Goal: Task Accomplishment & Management: Manage account settings

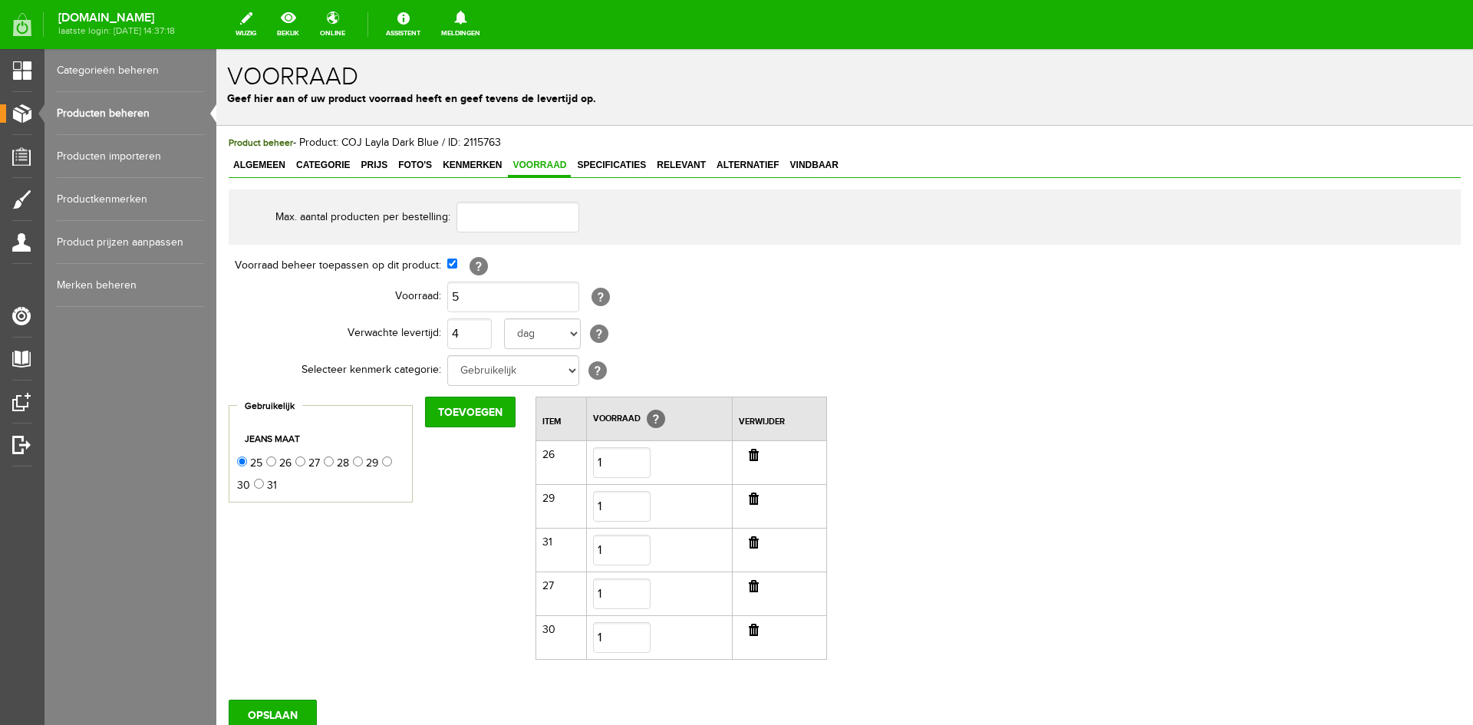
click at [127, 117] on link "Producten beheren" at bounding box center [130, 113] width 147 height 43
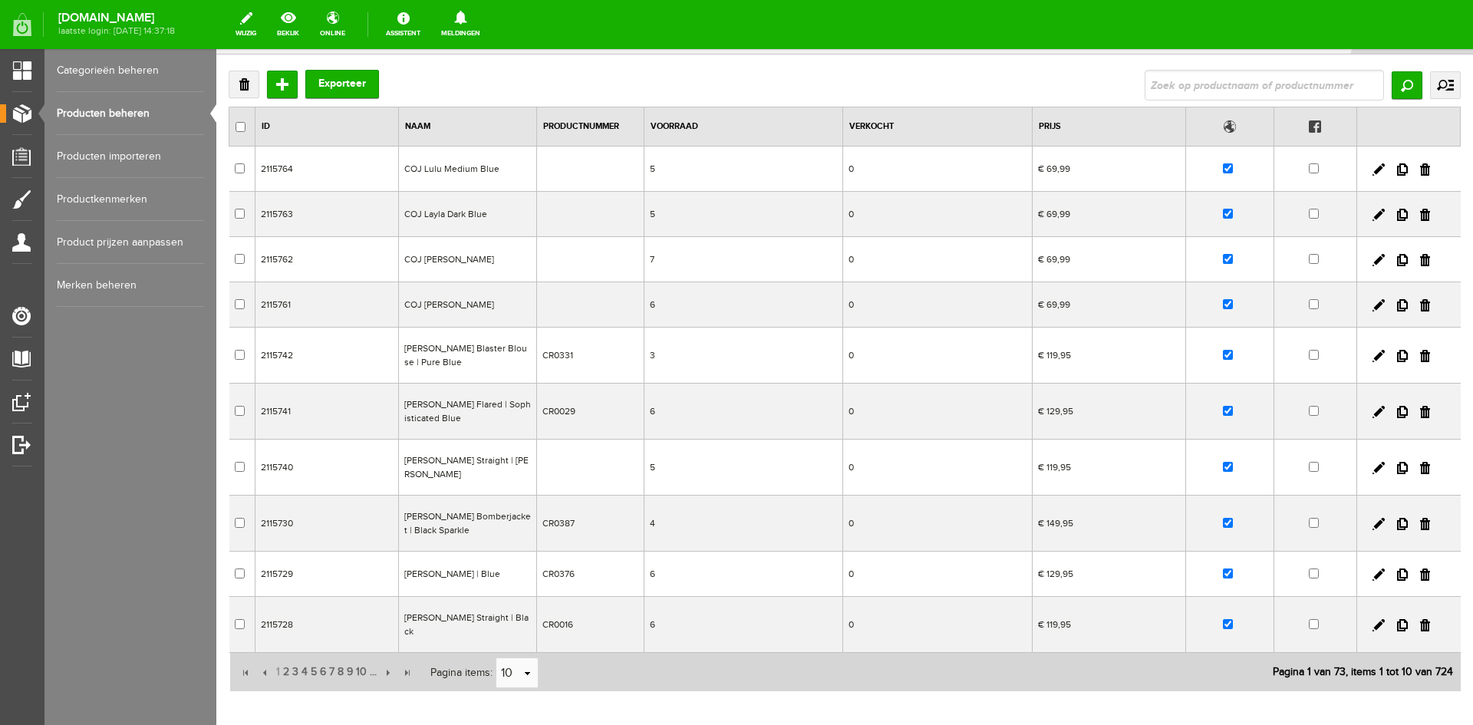
scroll to position [143, 0]
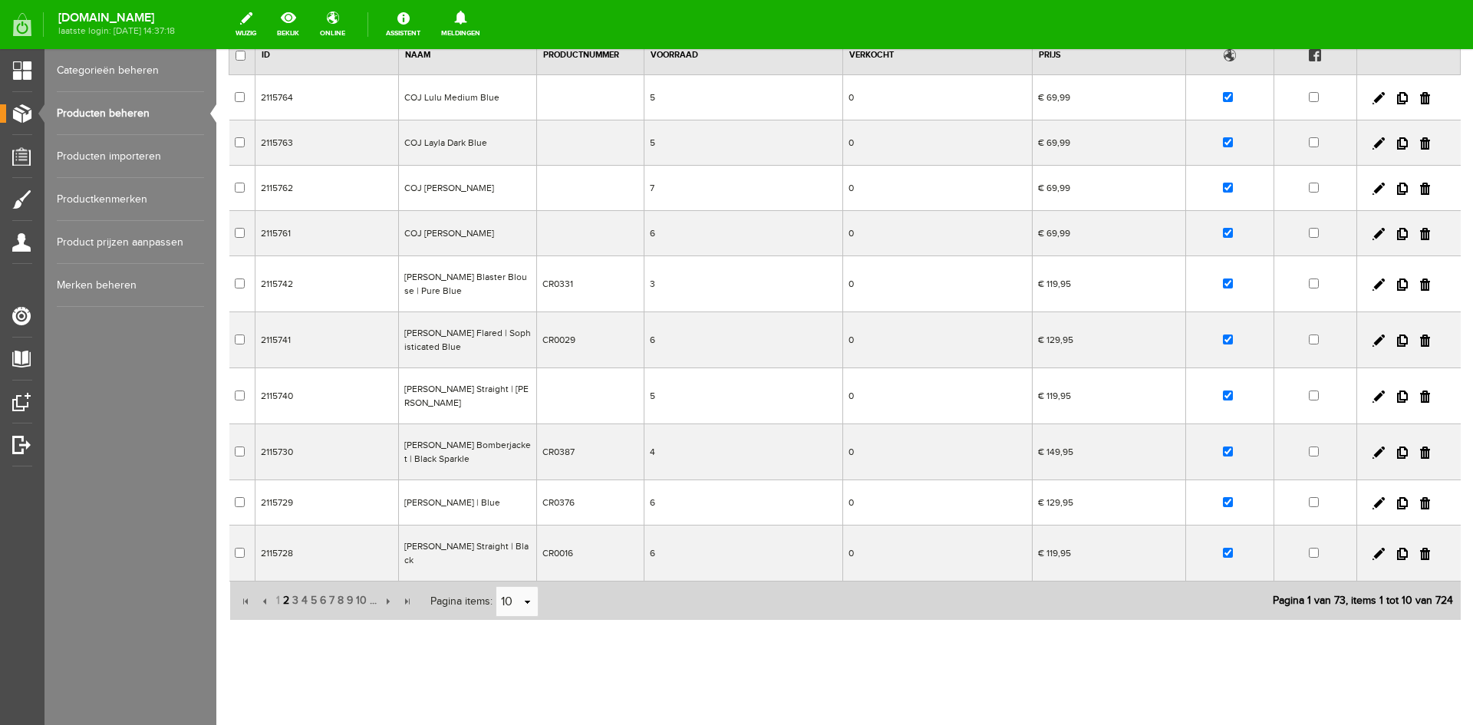
click at [287, 591] on span "2" at bounding box center [286, 600] width 9 height 31
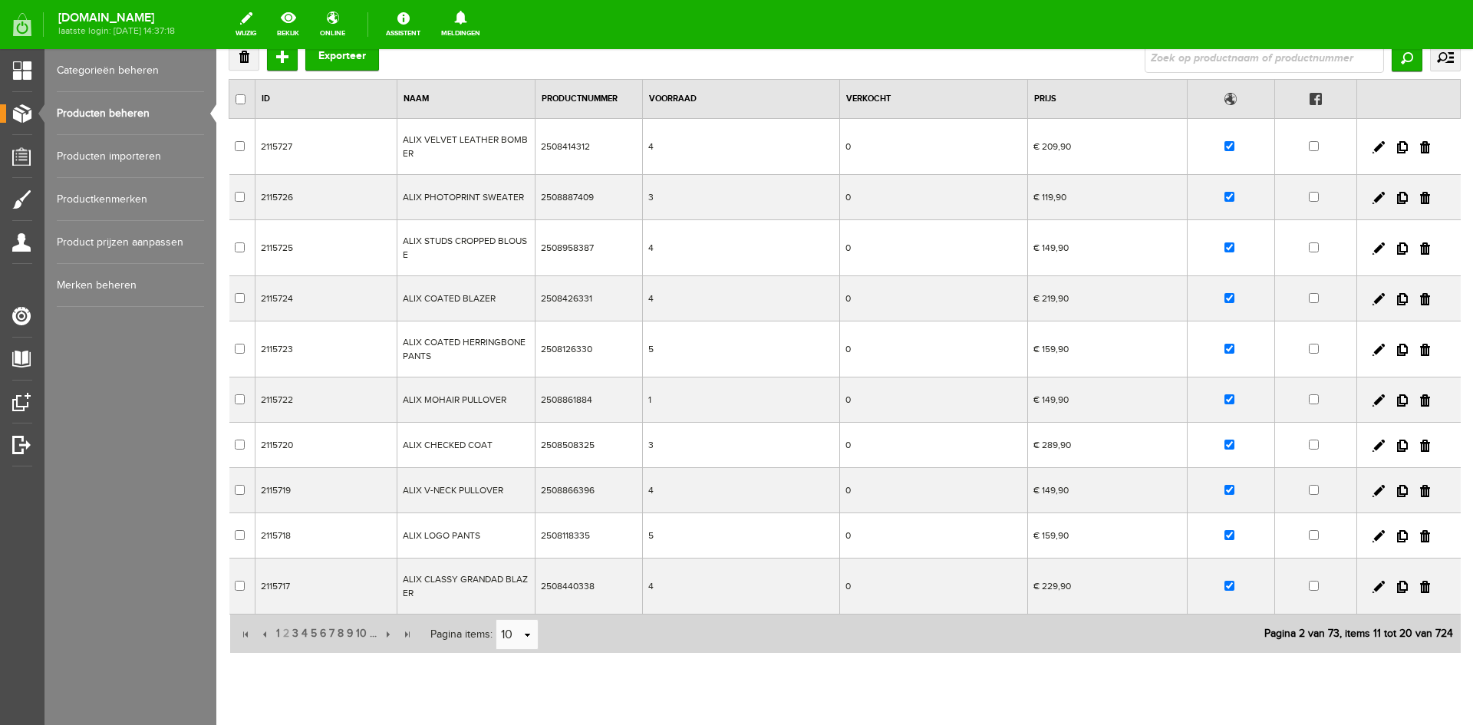
scroll to position [100, 0]
click at [1373, 493] on link at bounding box center [1379, 490] width 12 height 12
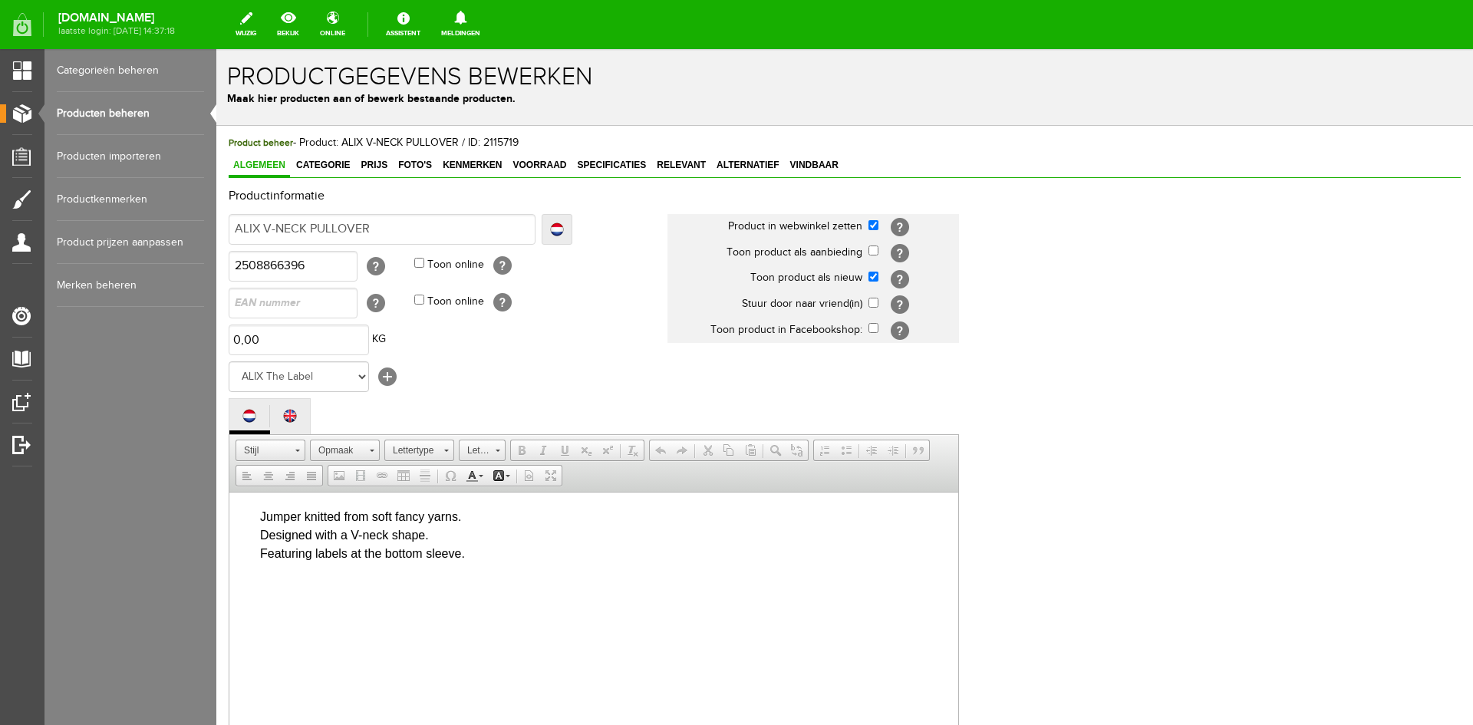
scroll to position [0, 0]
click at [418, 165] on span "Foto's" at bounding box center [415, 165] width 43 height 11
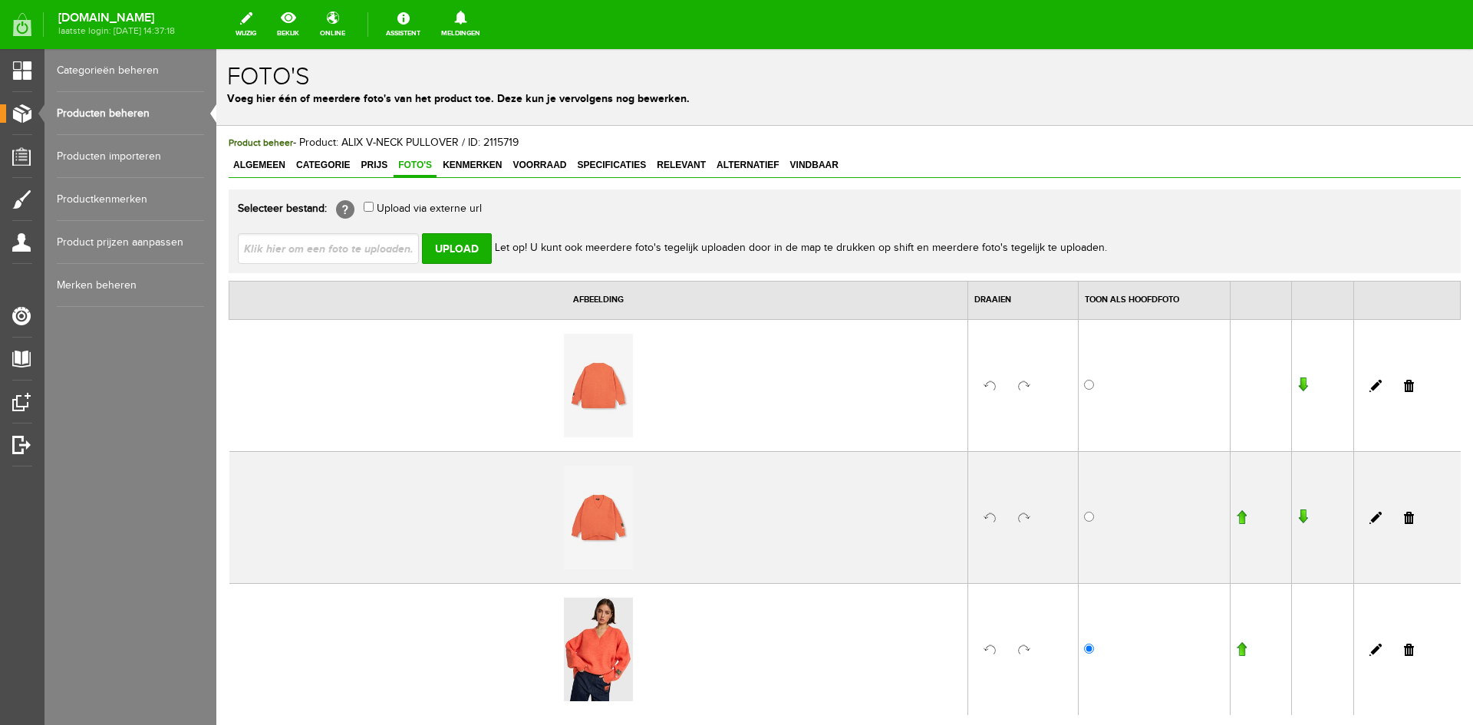
click at [100, 113] on link "Producten beheren" at bounding box center [130, 113] width 147 height 43
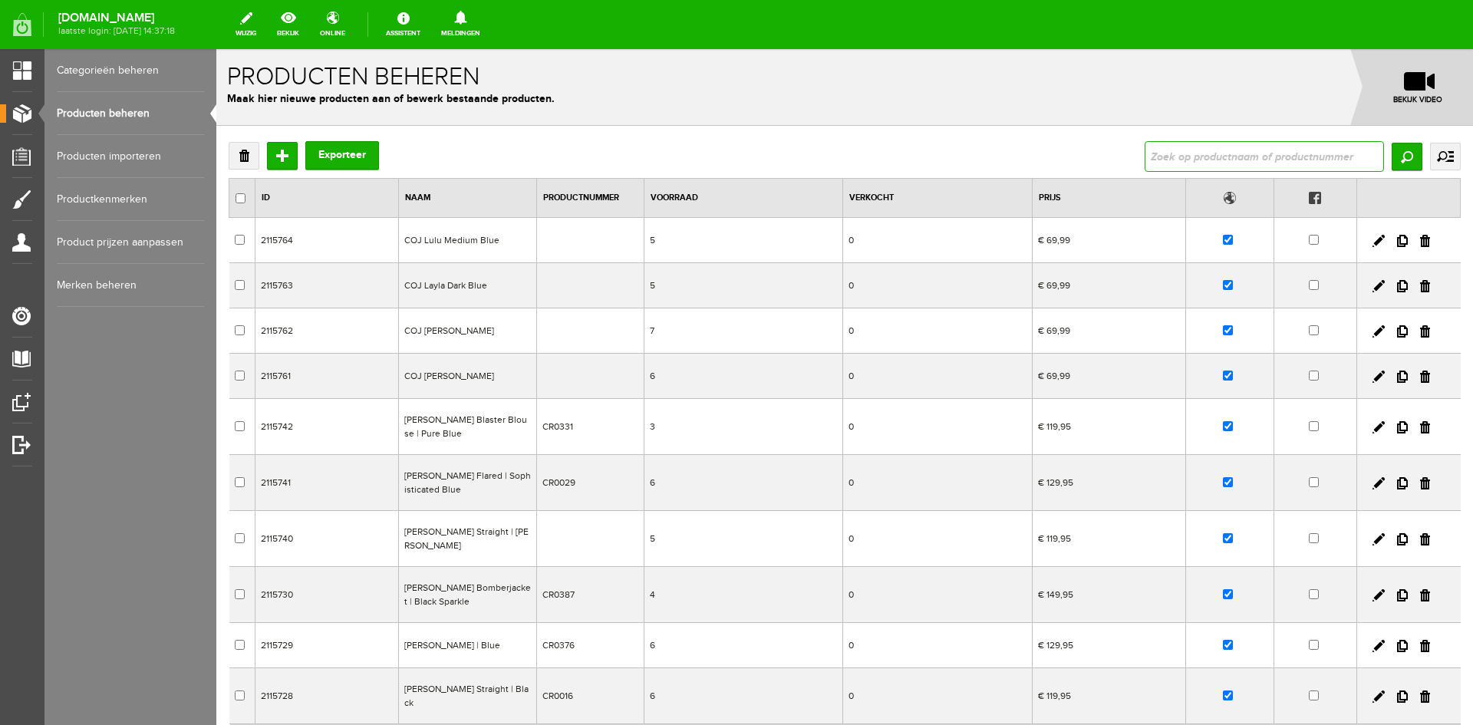
click at [1219, 160] on input "text" at bounding box center [1264, 156] width 239 height 31
type input "alix t"
click at [1401, 160] on input "Zoeken" at bounding box center [1407, 157] width 31 height 28
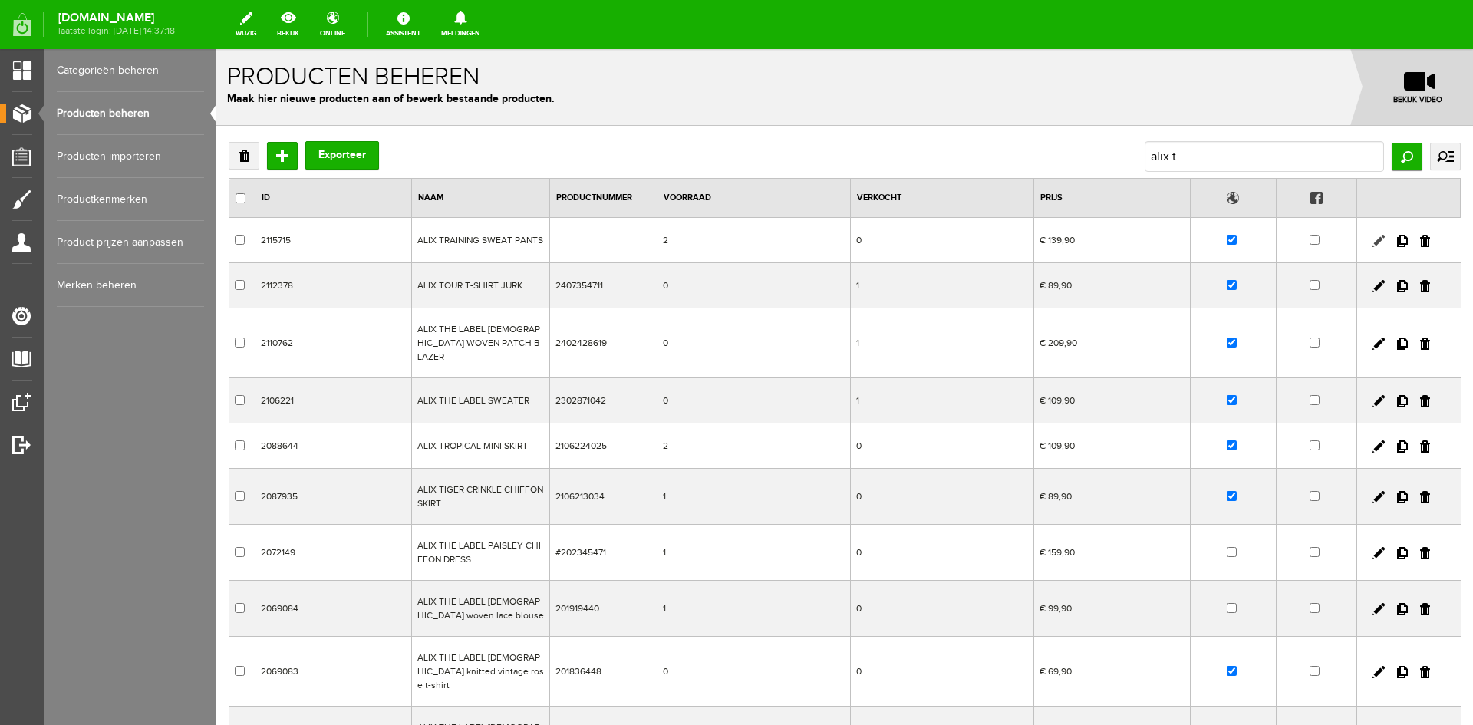
click at [1377, 240] on link at bounding box center [1379, 241] width 12 height 12
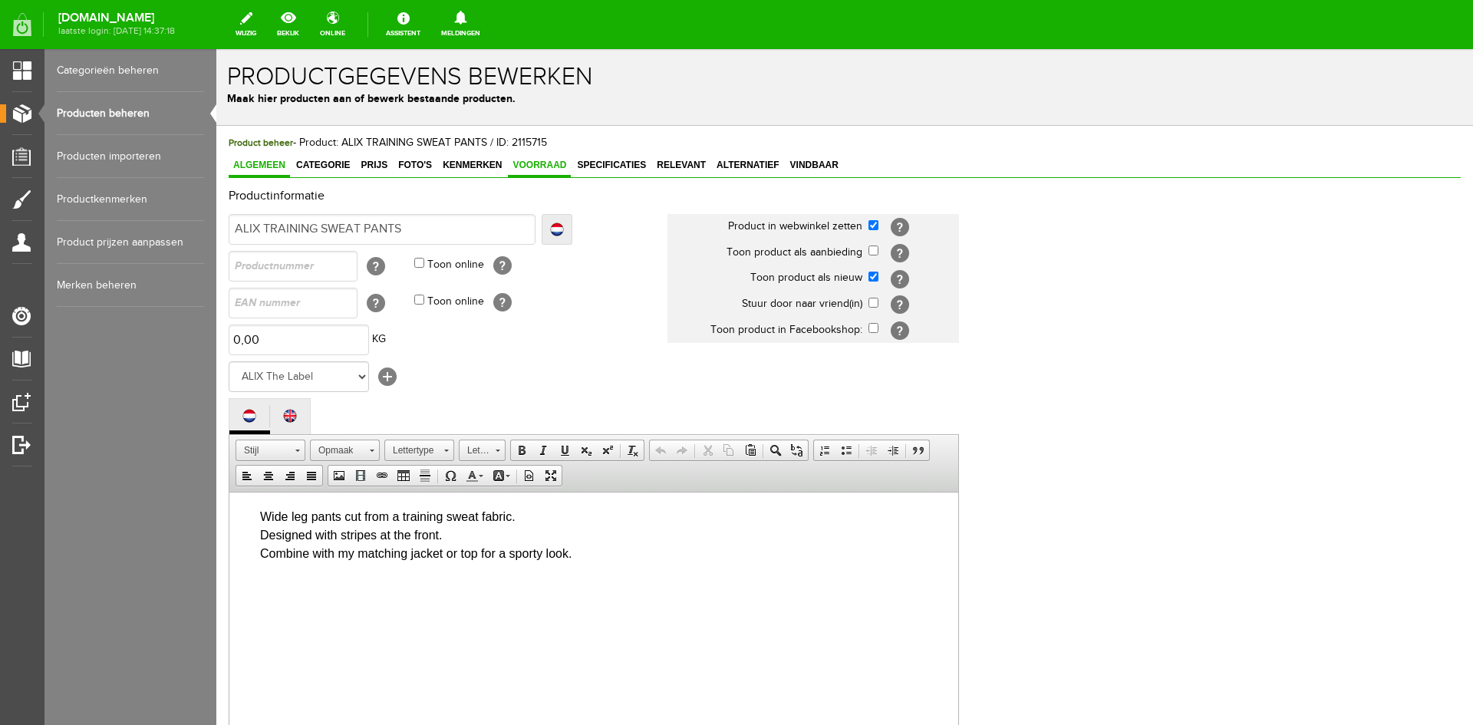
click at [553, 160] on span "Voorraad" at bounding box center [539, 165] width 63 height 11
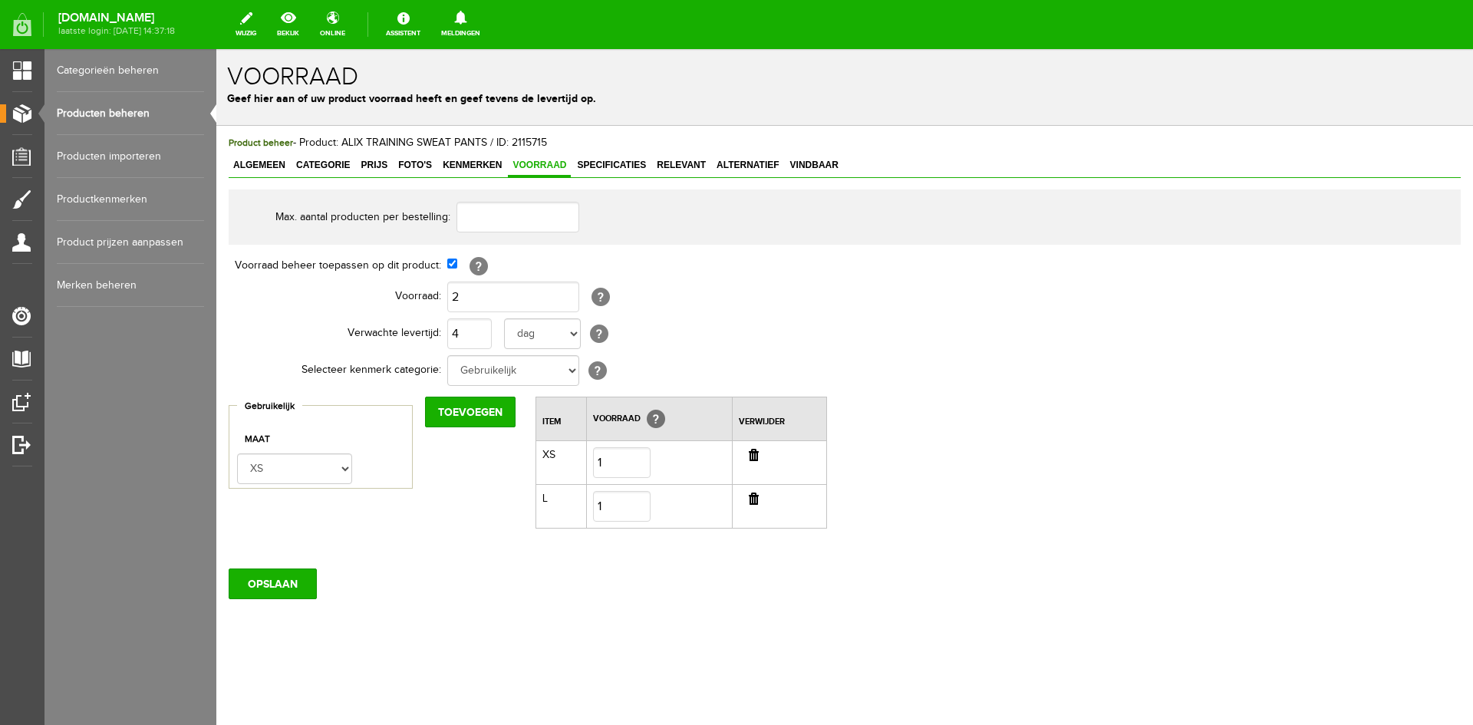
click at [754, 456] on input "button" at bounding box center [754, 455] width 10 height 12
click at [465, 296] on input "2" at bounding box center [513, 297] width 132 height 31
type input "1"
click at [292, 534] on input "OPSLAAN" at bounding box center [273, 540] width 88 height 31
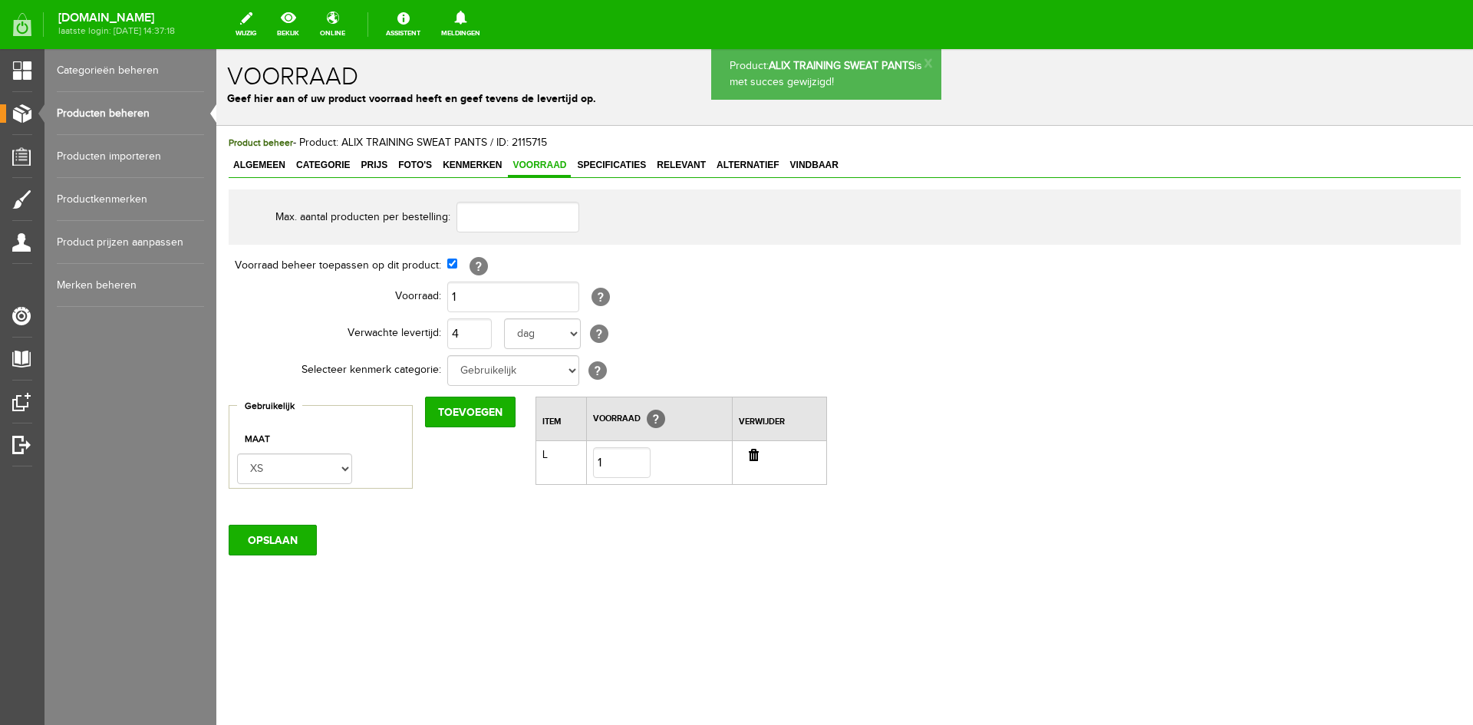
click at [127, 110] on link "Producten beheren" at bounding box center [130, 113] width 147 height 43
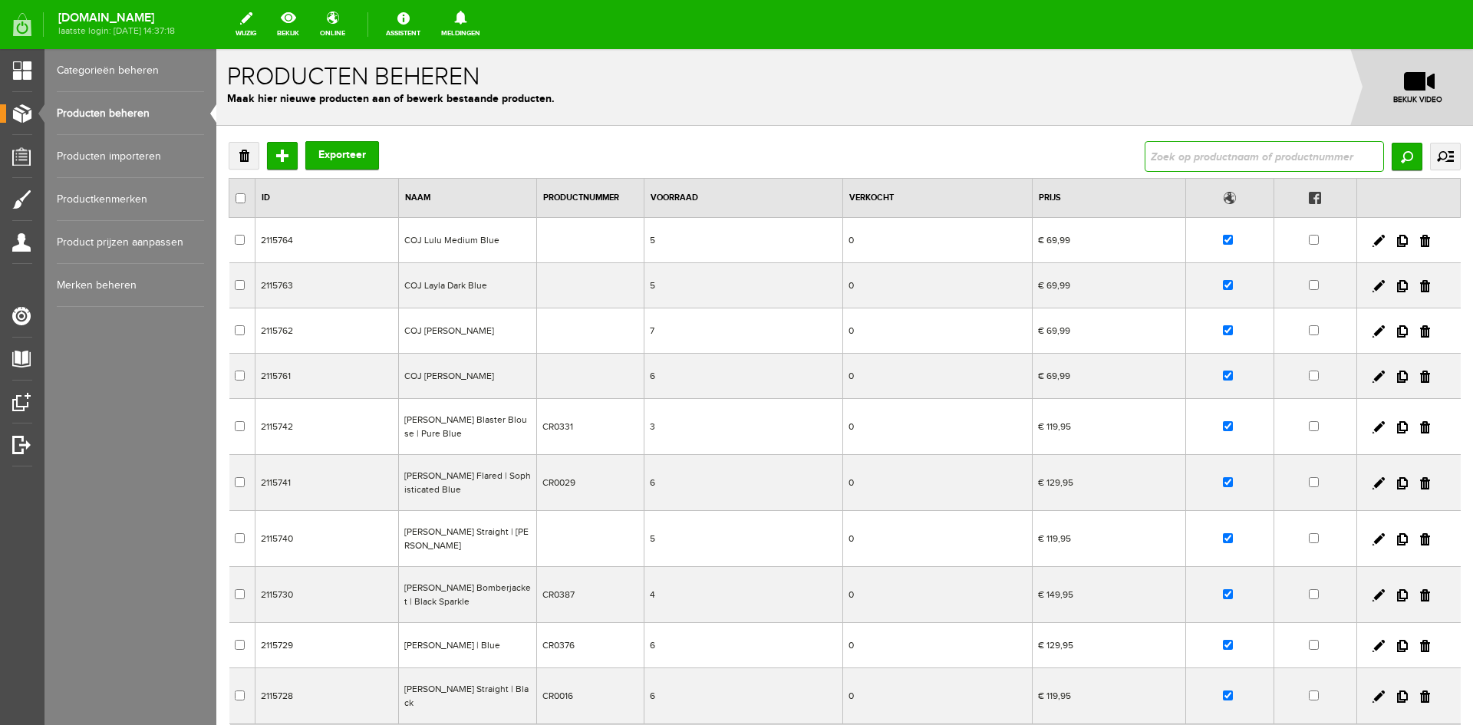
click at [1159, 155] on input "text" at bounding box center [1264, 156] width 239 height 31
click at [1404, 158] on input "Zoeken" at bounding box center [1407, 157] width 31 height 28
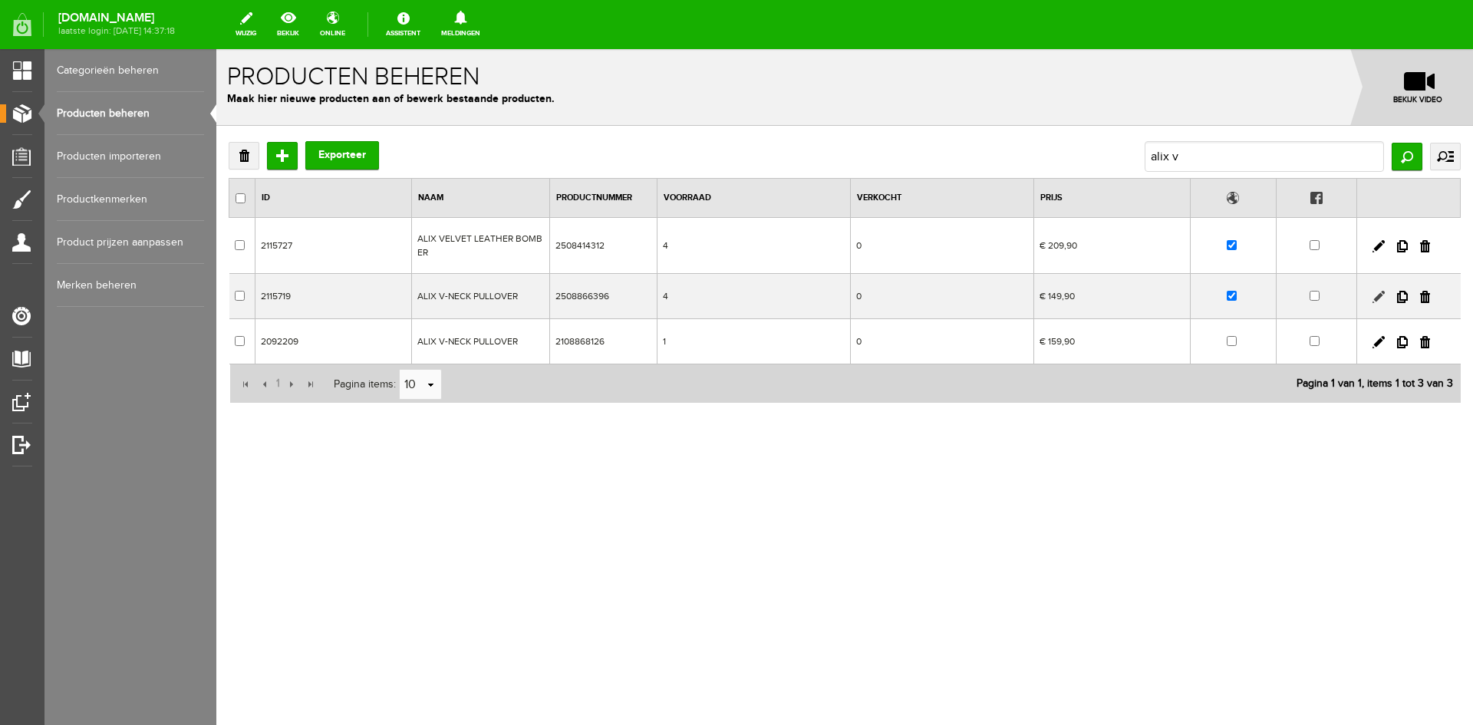
click at [1377, 297] on link at bounding box center [1379, 297] width 12 height 12
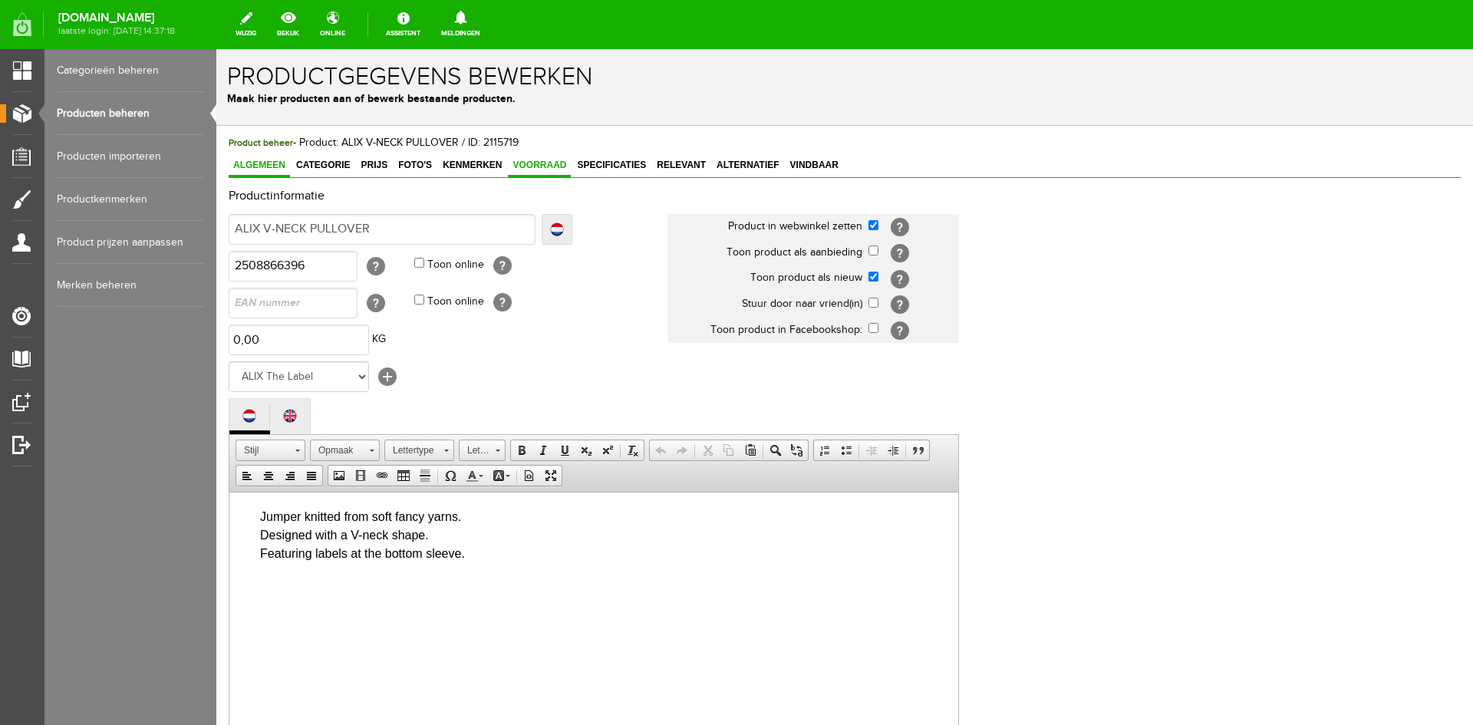
click at [554, 169] on span "Voorraad" at bounding box center [539, 165] width 63 height 11
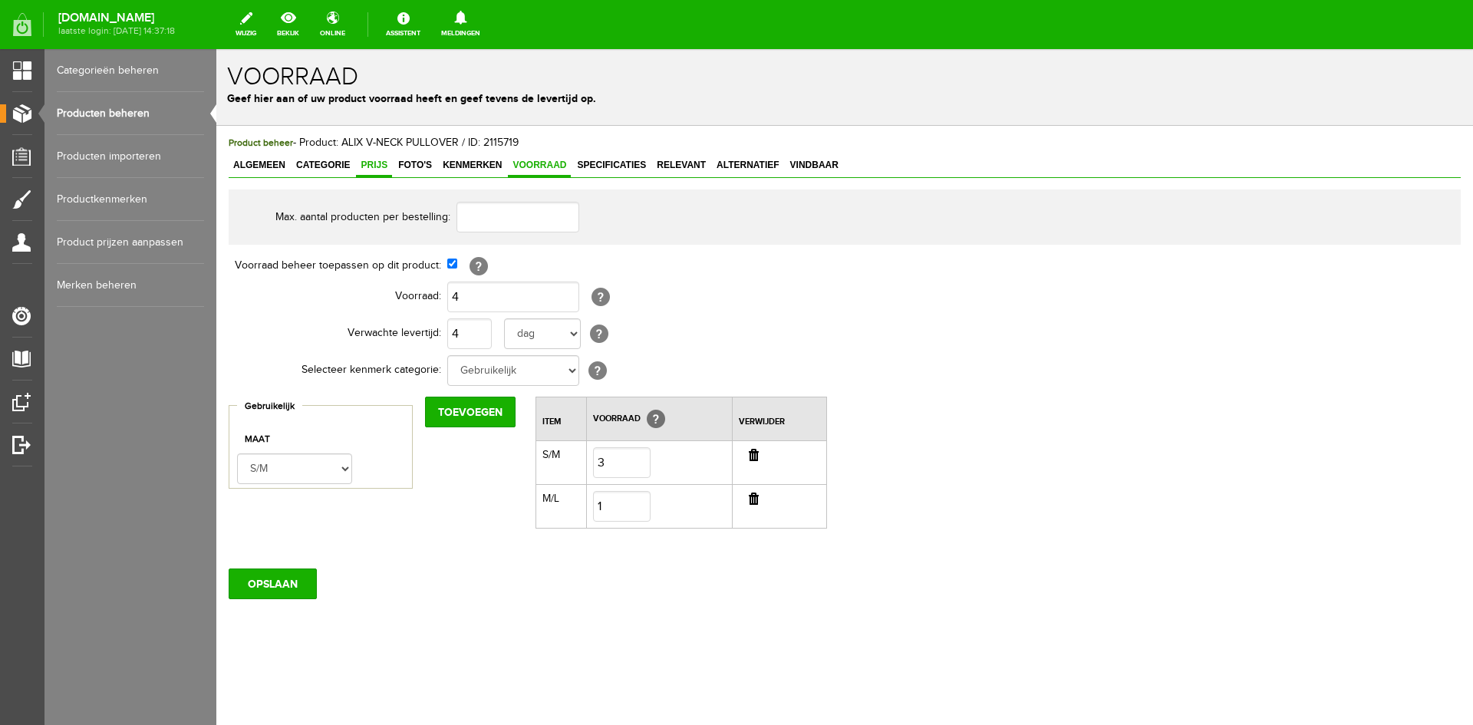
click at [374, 171] on link "Prijs" at bounding box center [374, 166] width 36 height 22
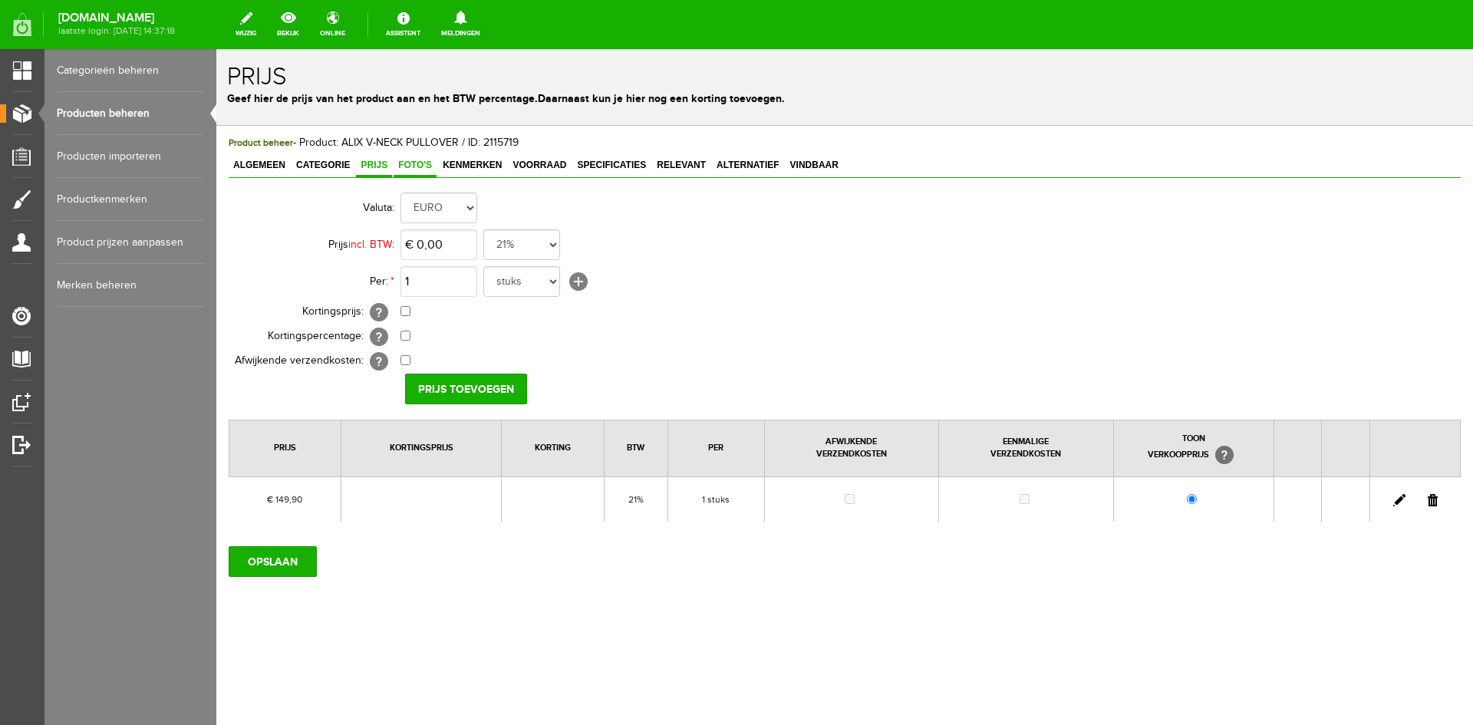
click at [410, 168] on span "Foto's" at bounding box center [415, 165] width 43 height 11
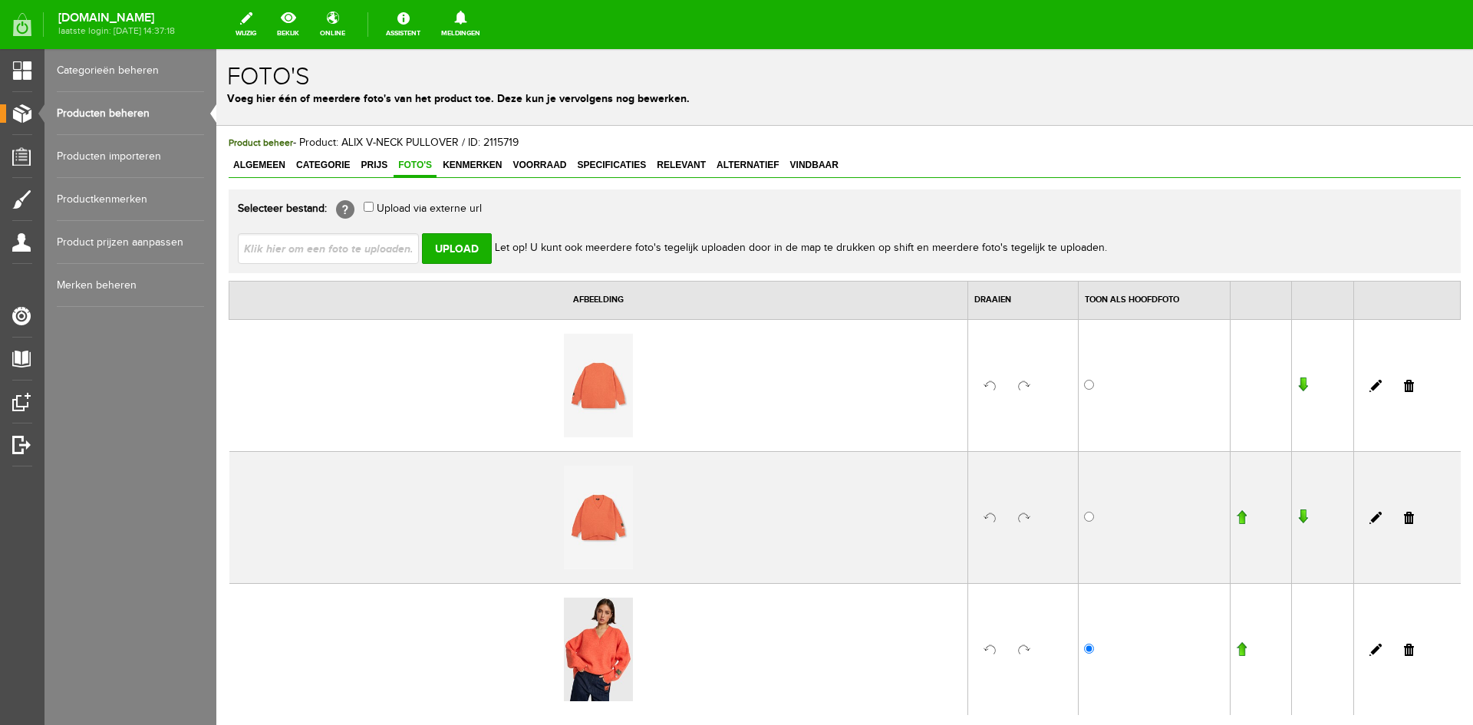
click at [87, 112] on link "Producten beheren" at bounding box center [130, 113] width 147 height 43
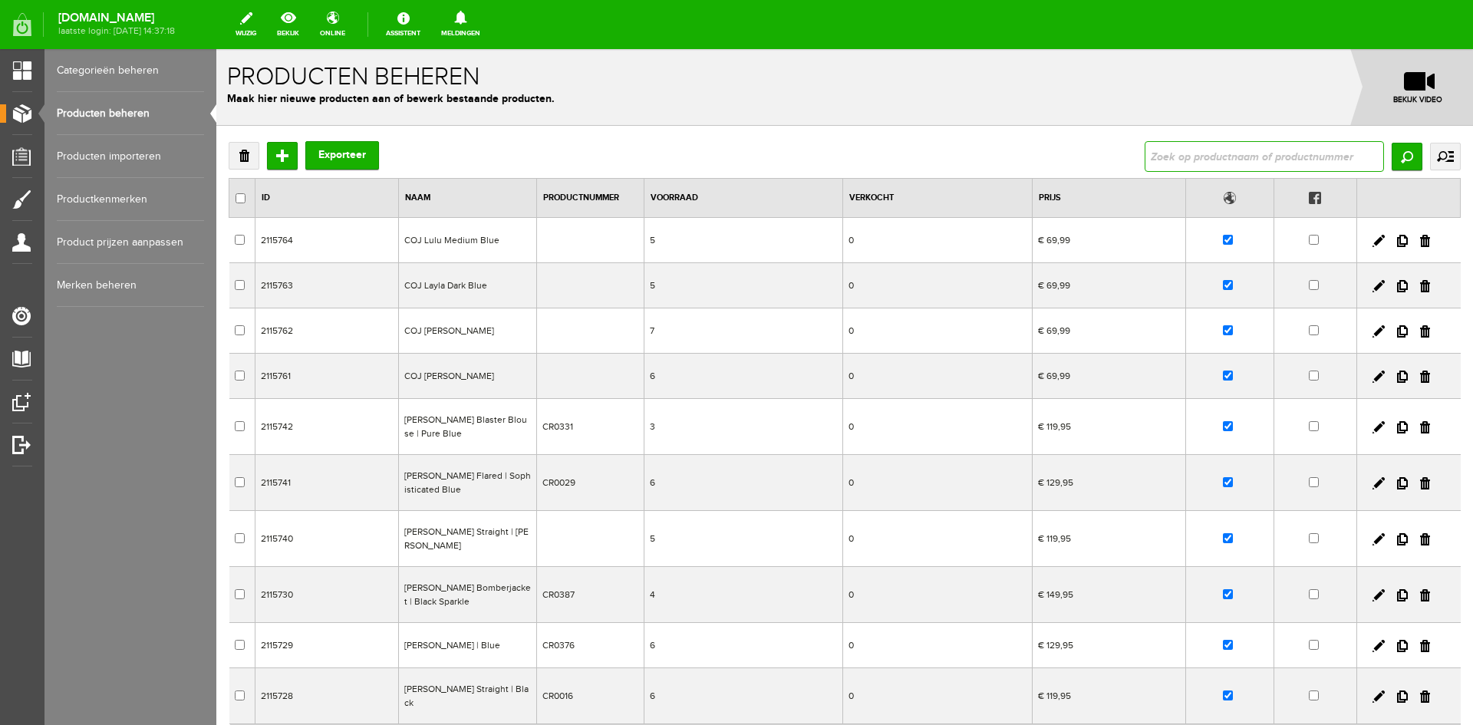
click at [1156, 157] on input "text" at bounding box center [1264, 156] width 239 height 31
type input "alix v"
click at [1399, 160] on input "Zoeken" at bounding box center [1407, 157] width 31 height 28
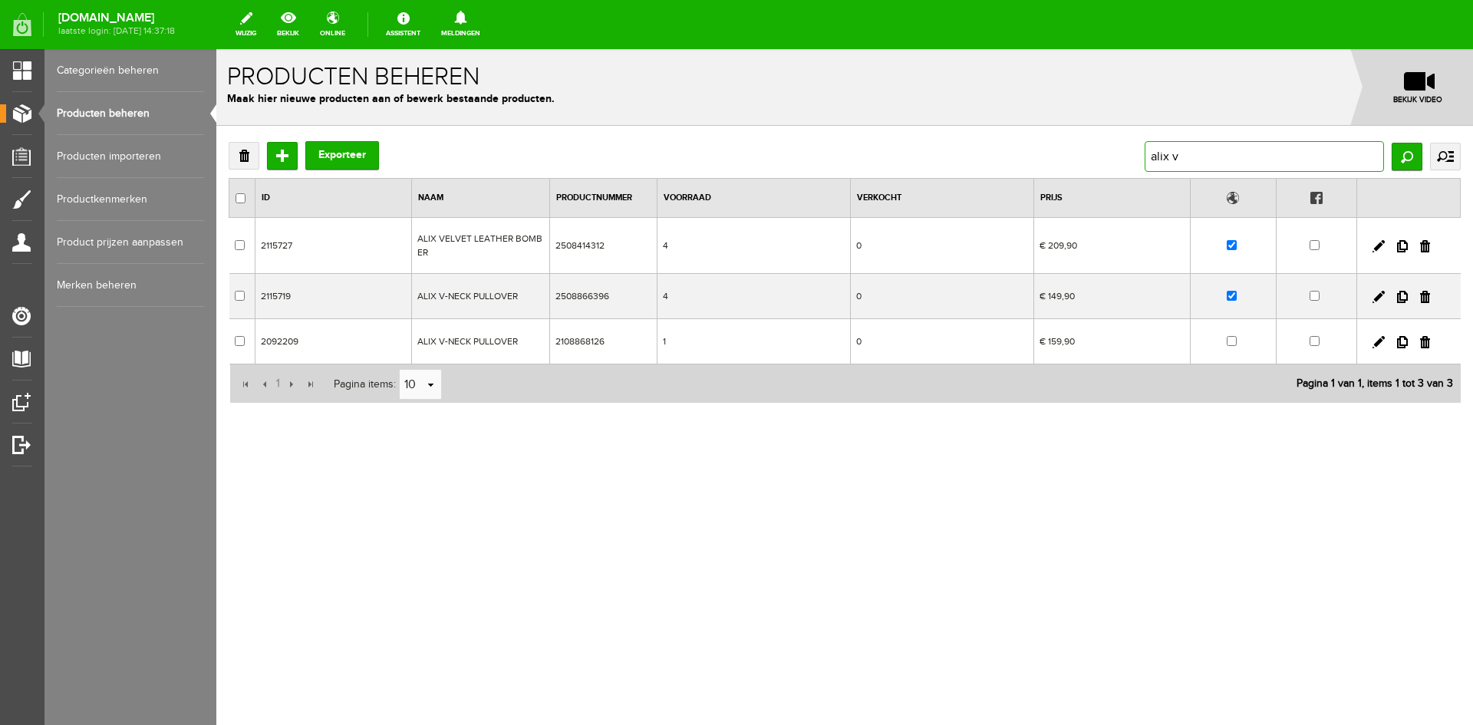
click at [1187, 157] on input "alix v" at bounding box center [1264, 156] width 239 height 31
type input "alix v-neck"
click at [1403, 153] on input "Zoeken" at bounding box center [1407, 157] width 31 height 28
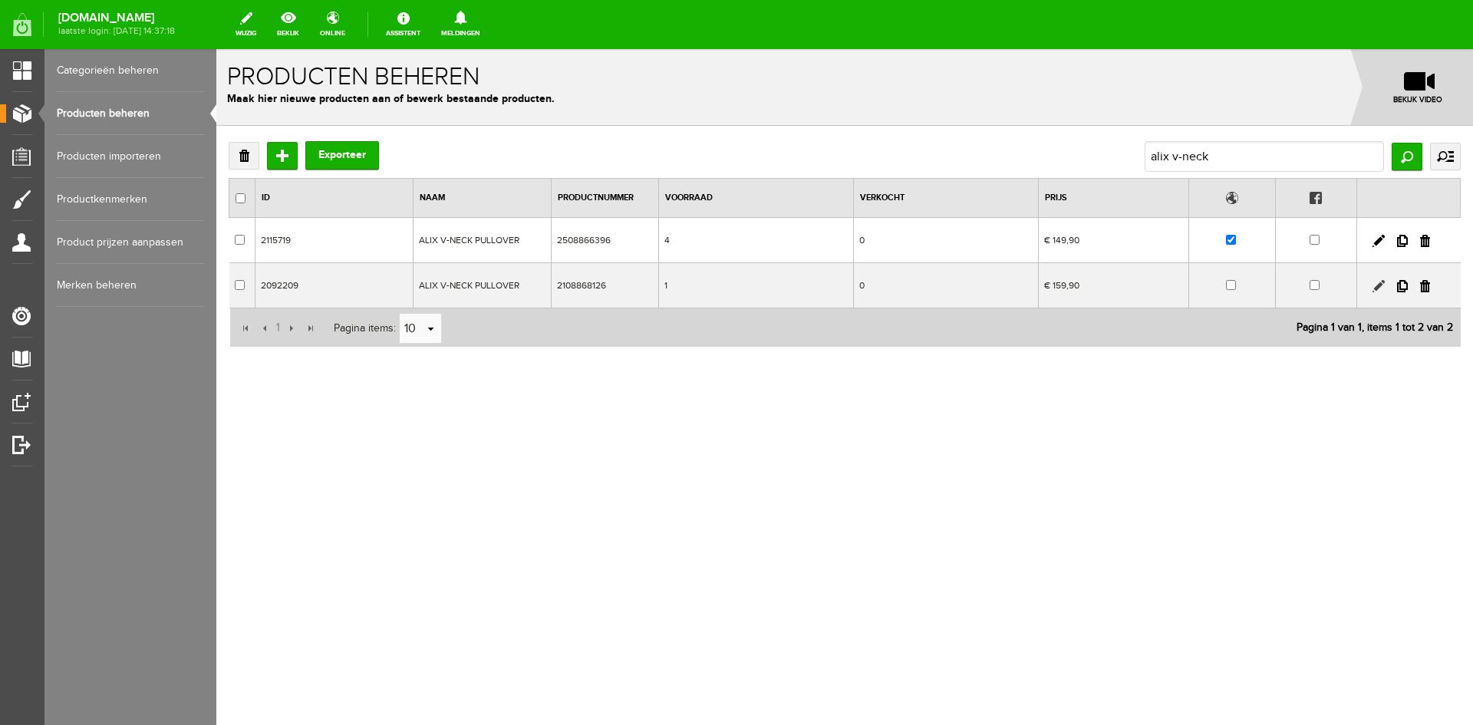
click at [1380, 283] on link at bounding box center [1379, 286] width 12 height 12
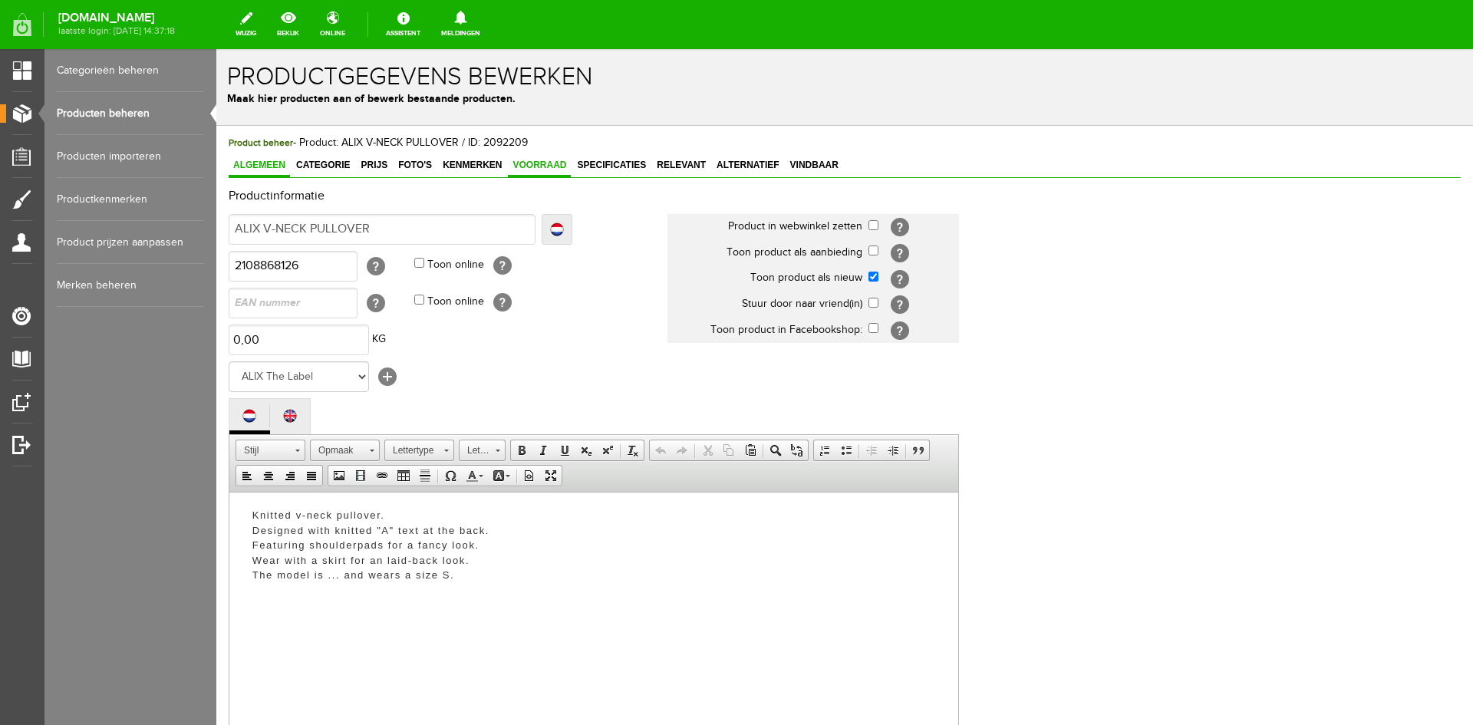
click at [549, 161] on span "Voorraad" at bounding box center [539, 165] width 63 height 11
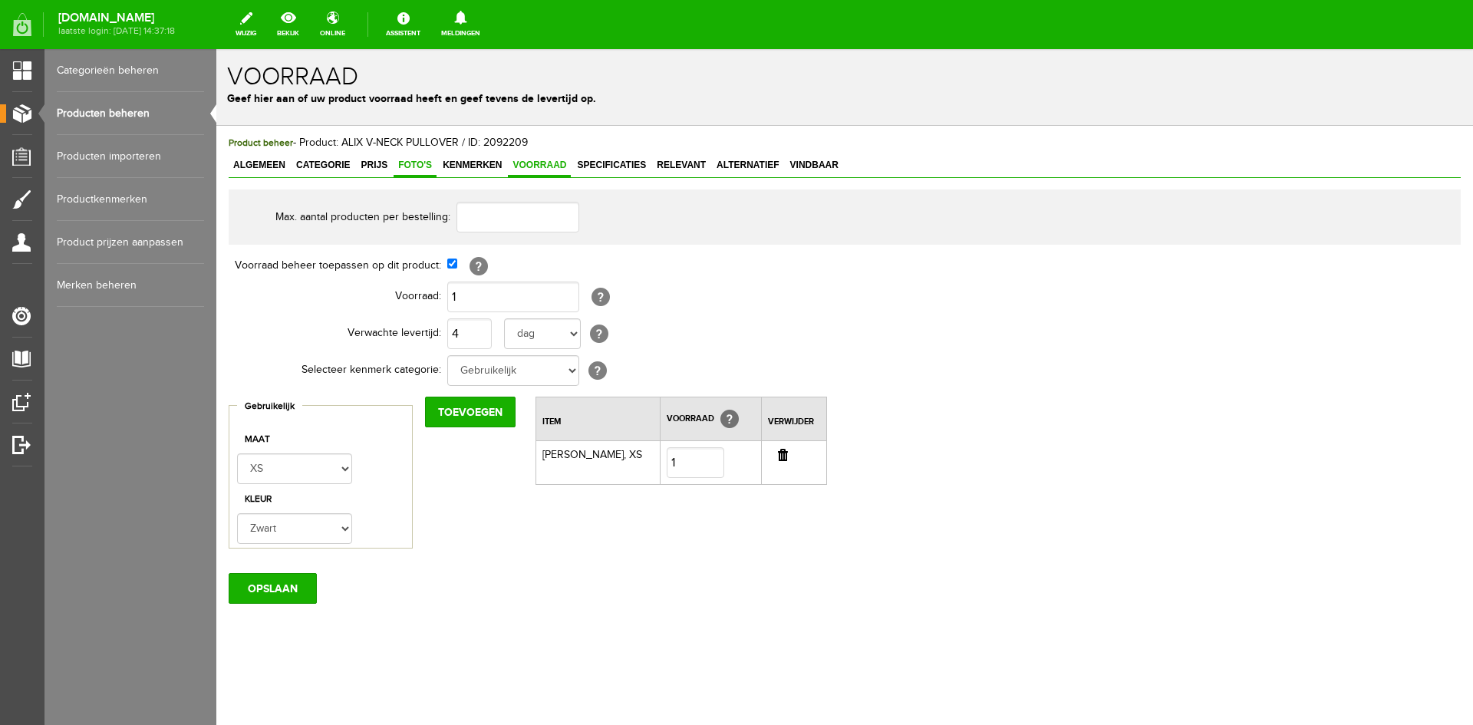
click at [413, 168] on span "Foto's" at bounding box center [415, 165] width 43 height 11
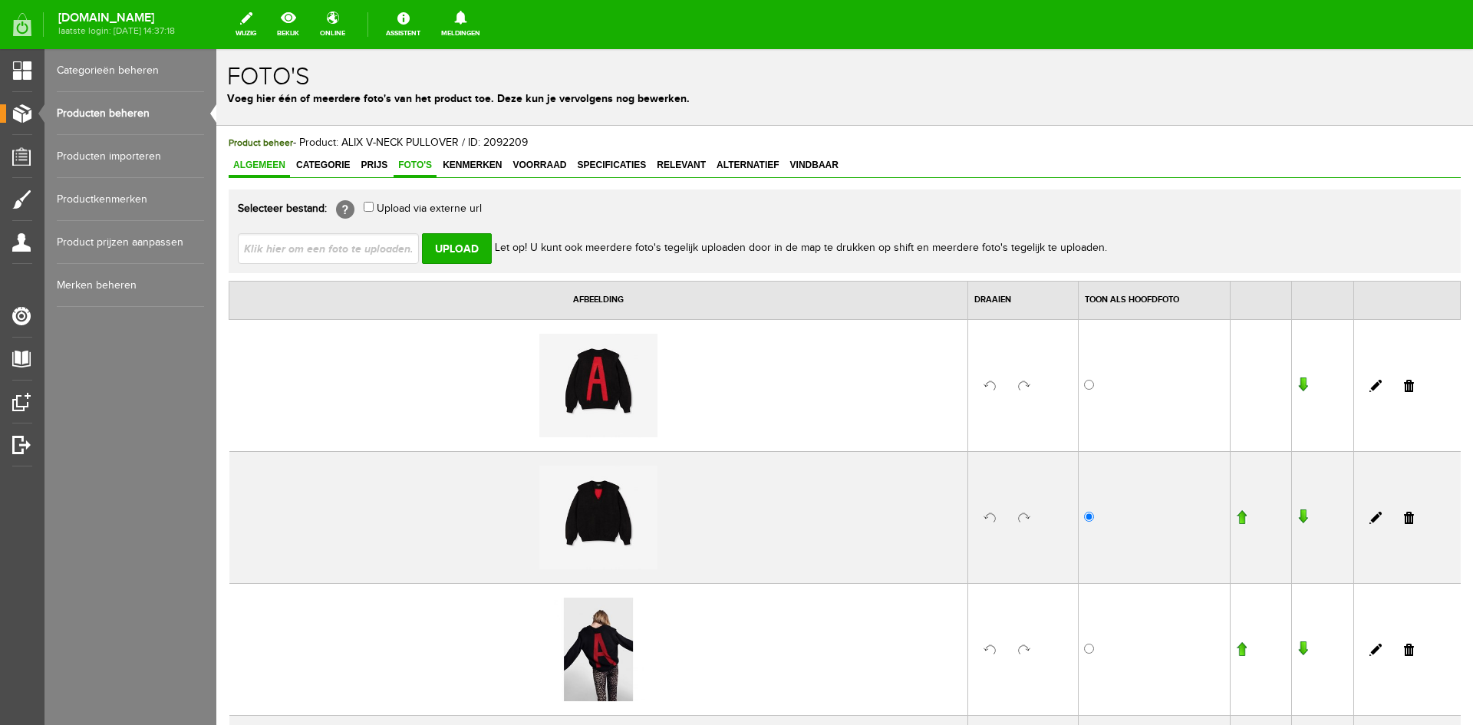
click at [268, 163] on span "Algemeen" at bounding box center [259, 165] width 61 height 11
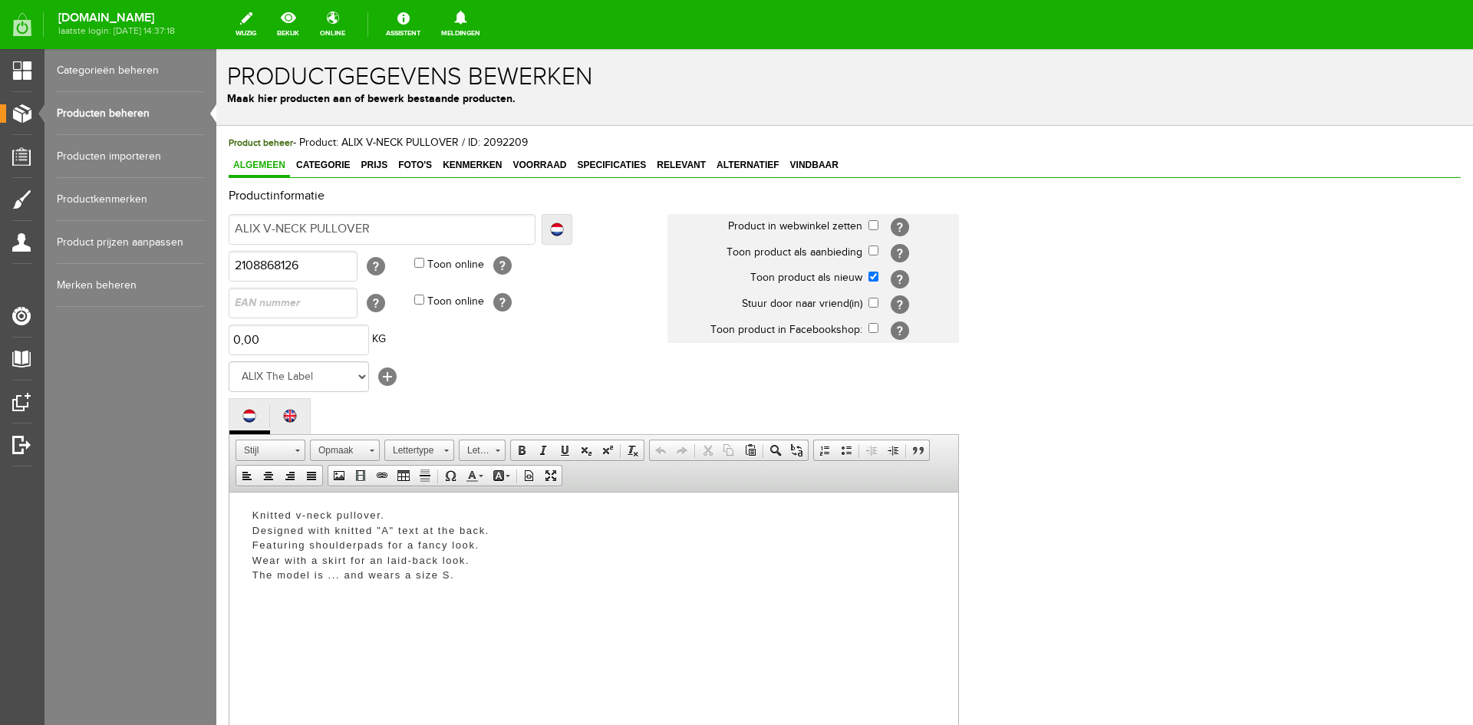
click at [137, 114] on link "Producten beheren" at bounding box center [130, 113] width 147 height 43
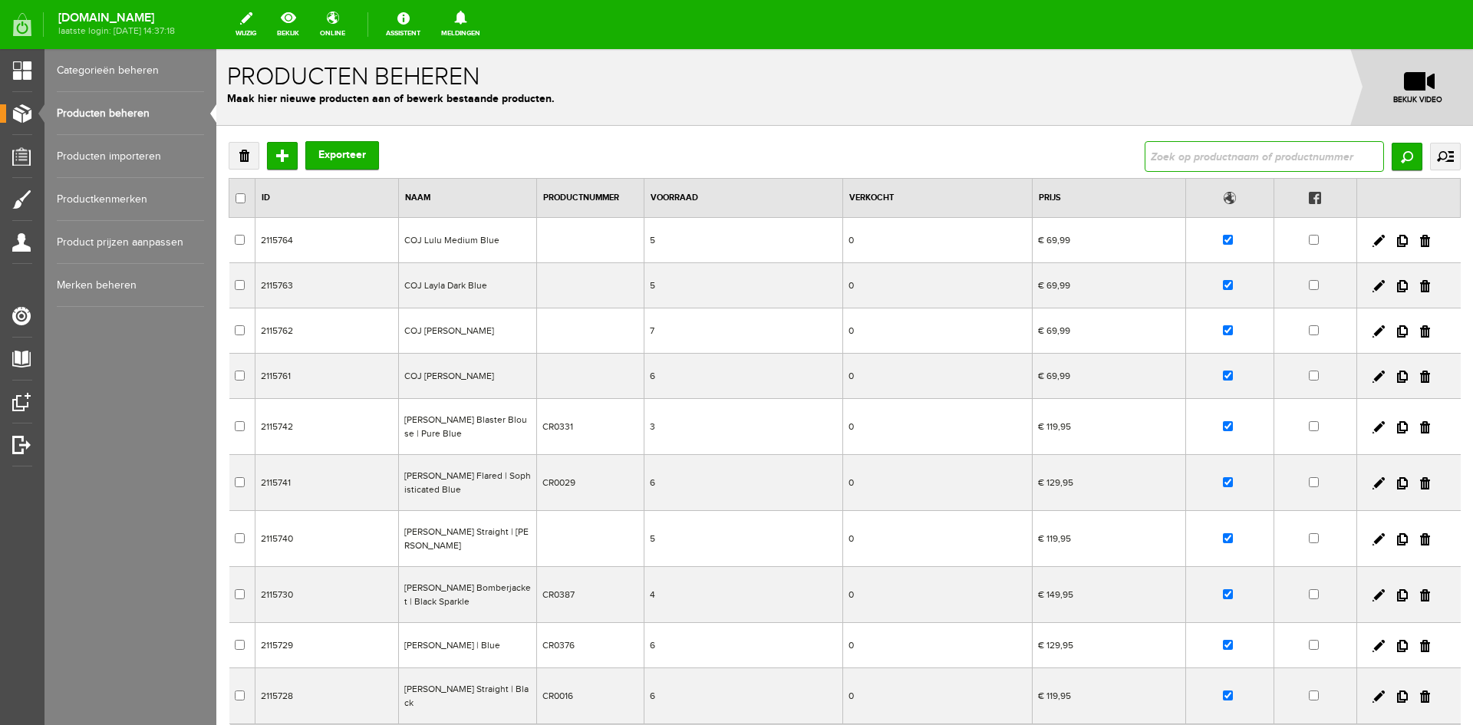
click at [1186, 158] on input "text" at bounding box center [1264, 156] width 239 height 31
type input "alix v"
click at [1402, 156] on input "Zoeken" at bounding box center [1407, 157] width 31 height 28
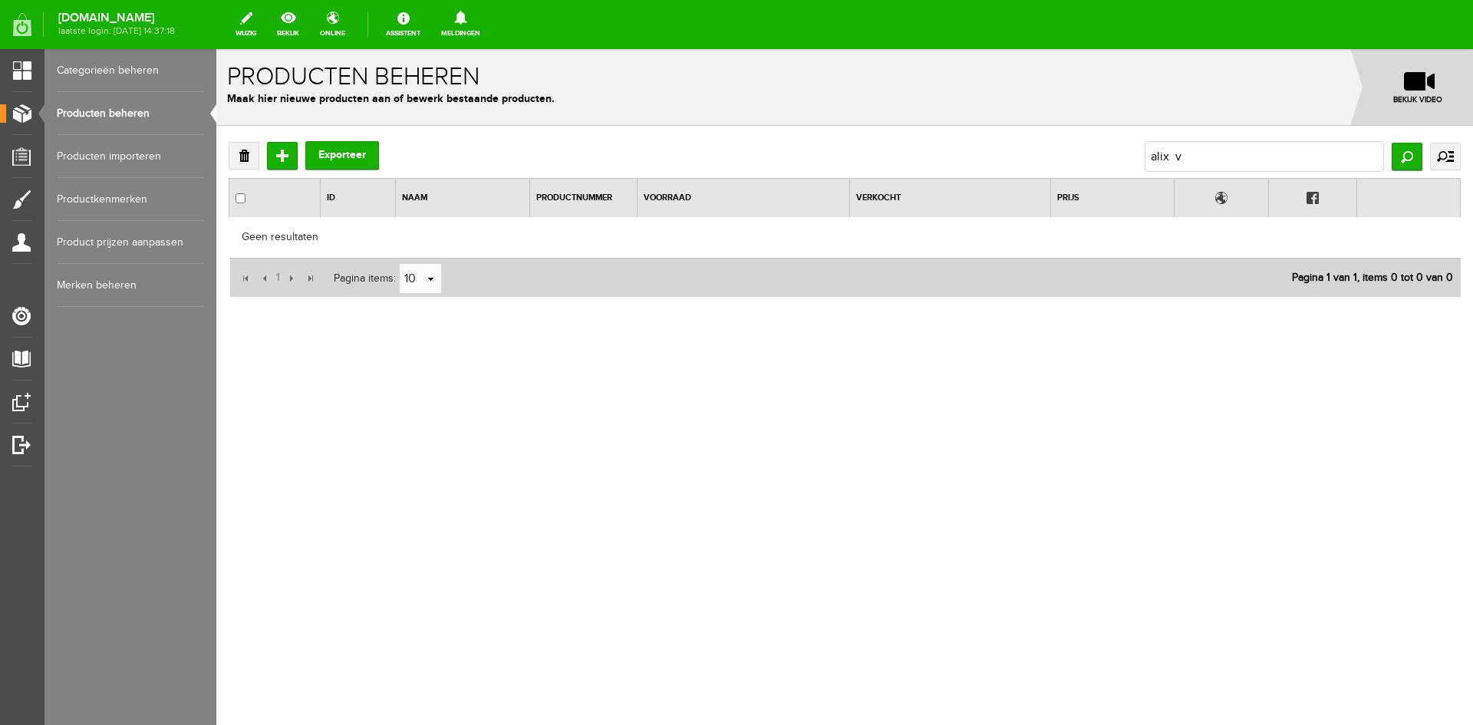
click at [92, 107] on link "Producten beheren" at bounding box center [130, 113] width 147 height 43
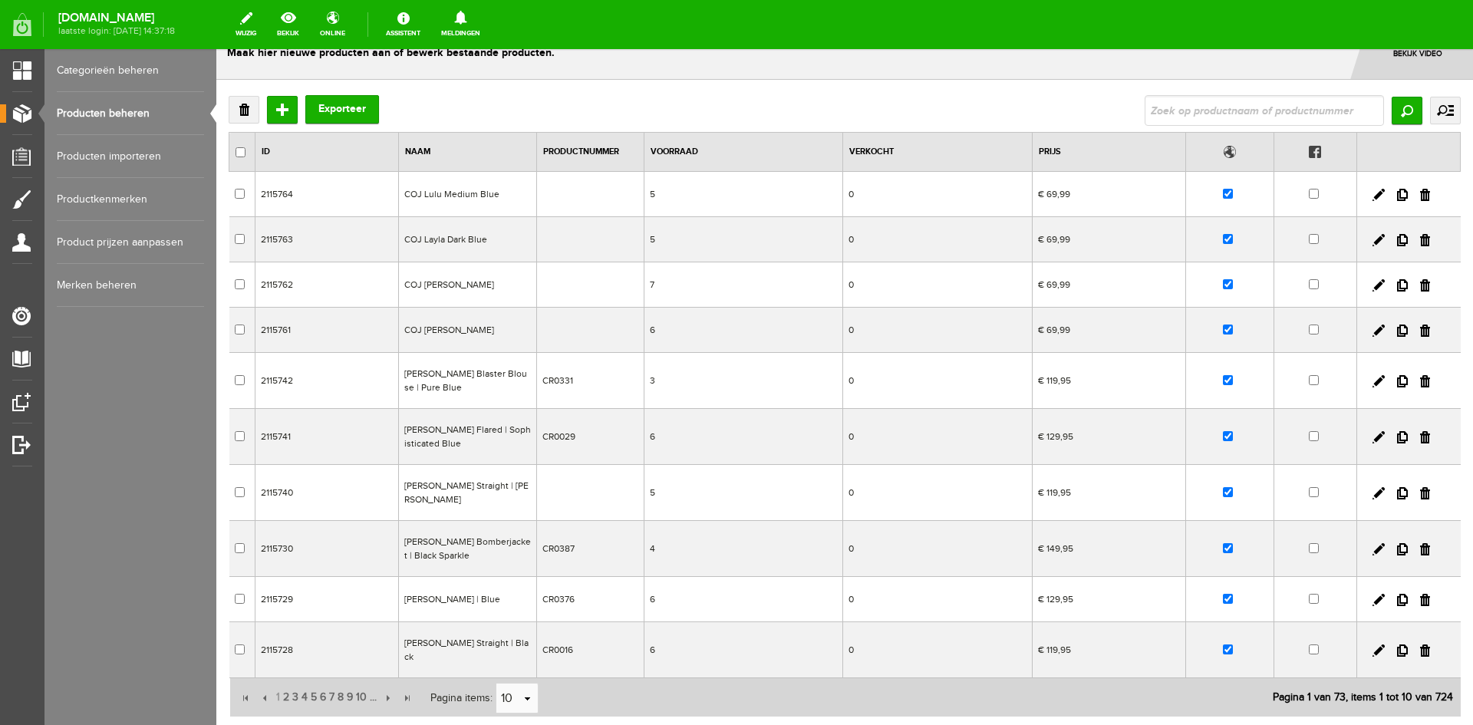
scroll to position [143, 0]
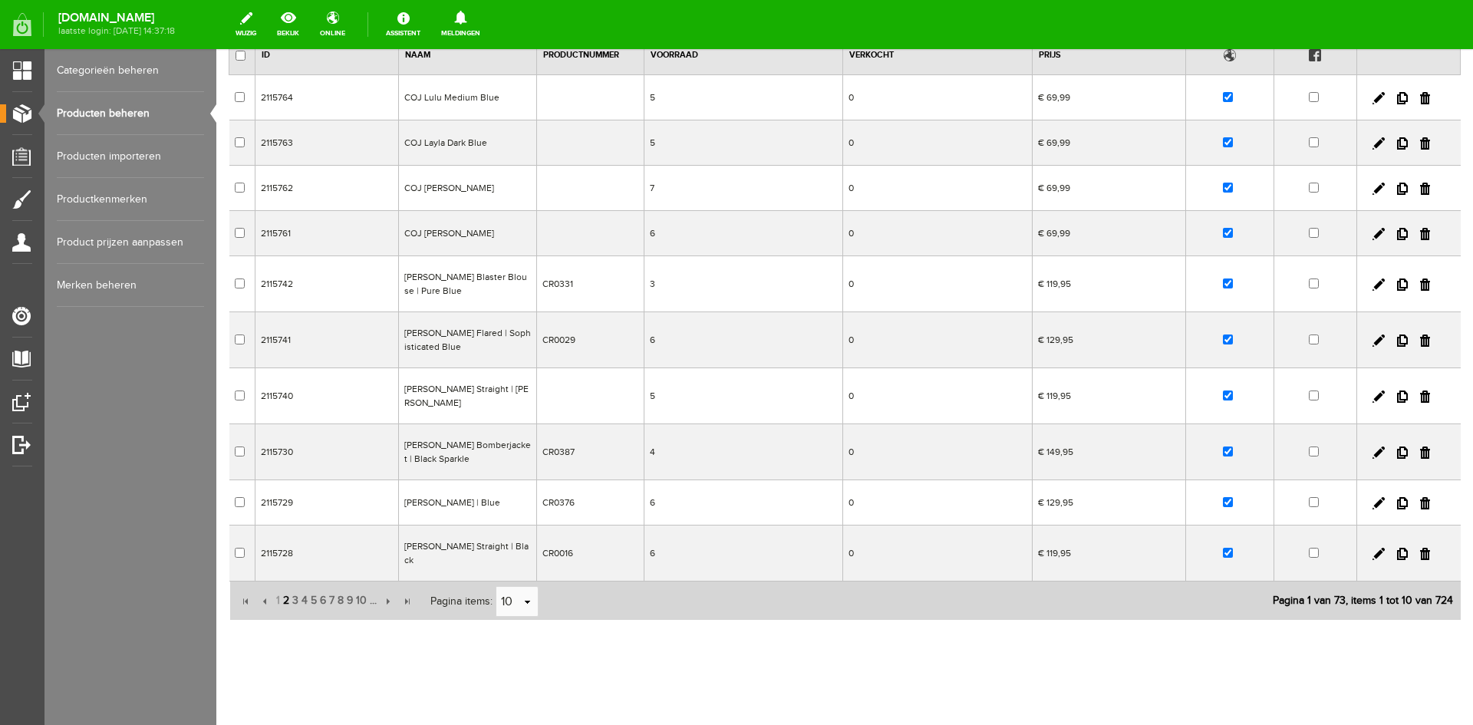
click at [284, 593] on span "2" at bounding box center [286, 600] width 9 height 31
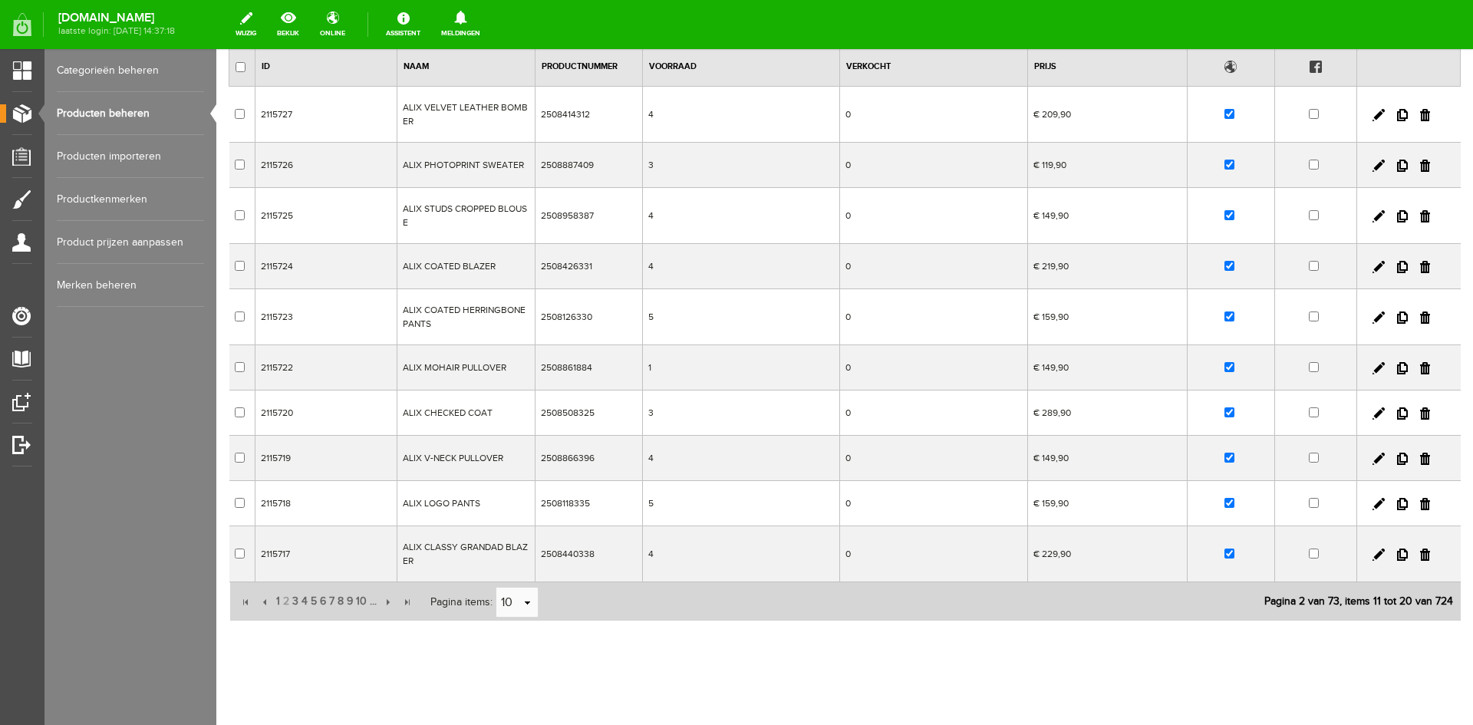
scroll to position [134, 0]
click at [303, 599] on span "4" at bounding box center [304, 599] width 9 height 31
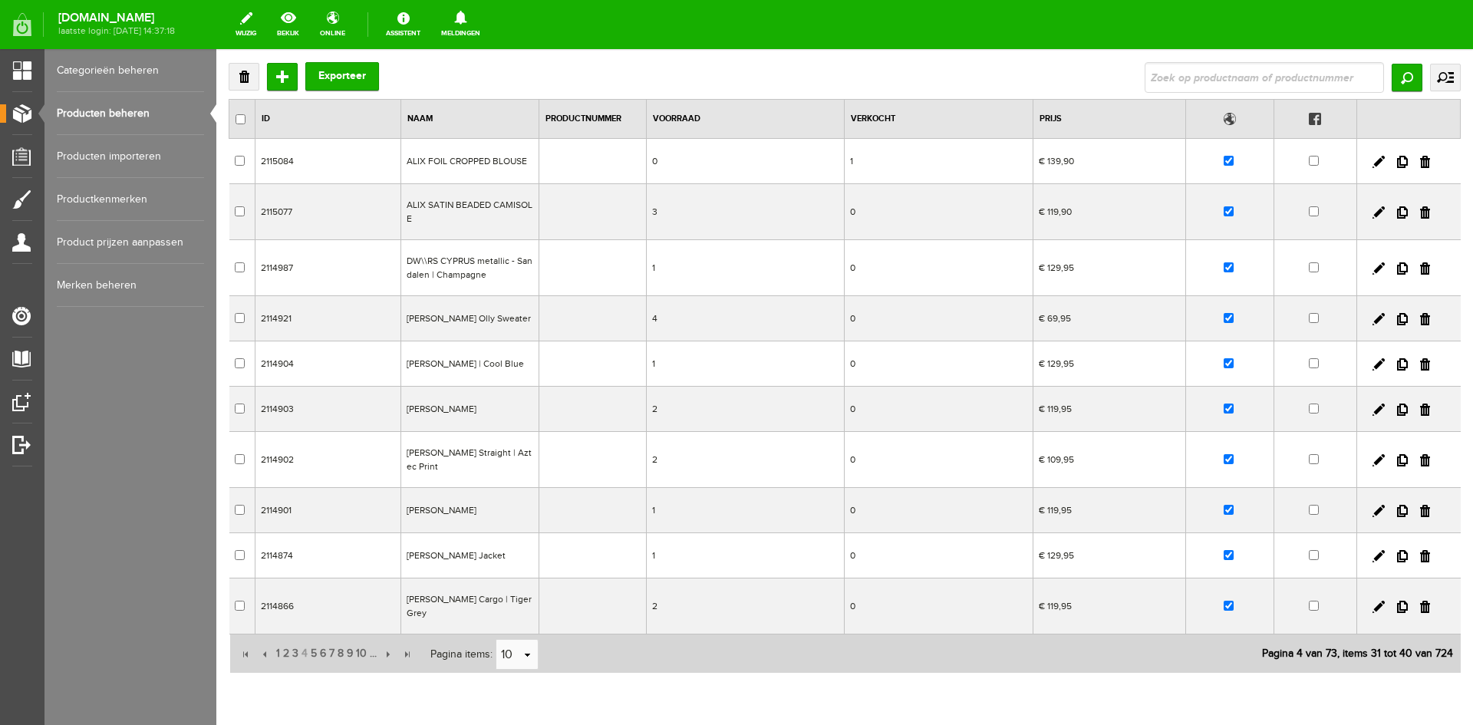
scroll to position [0, 0]
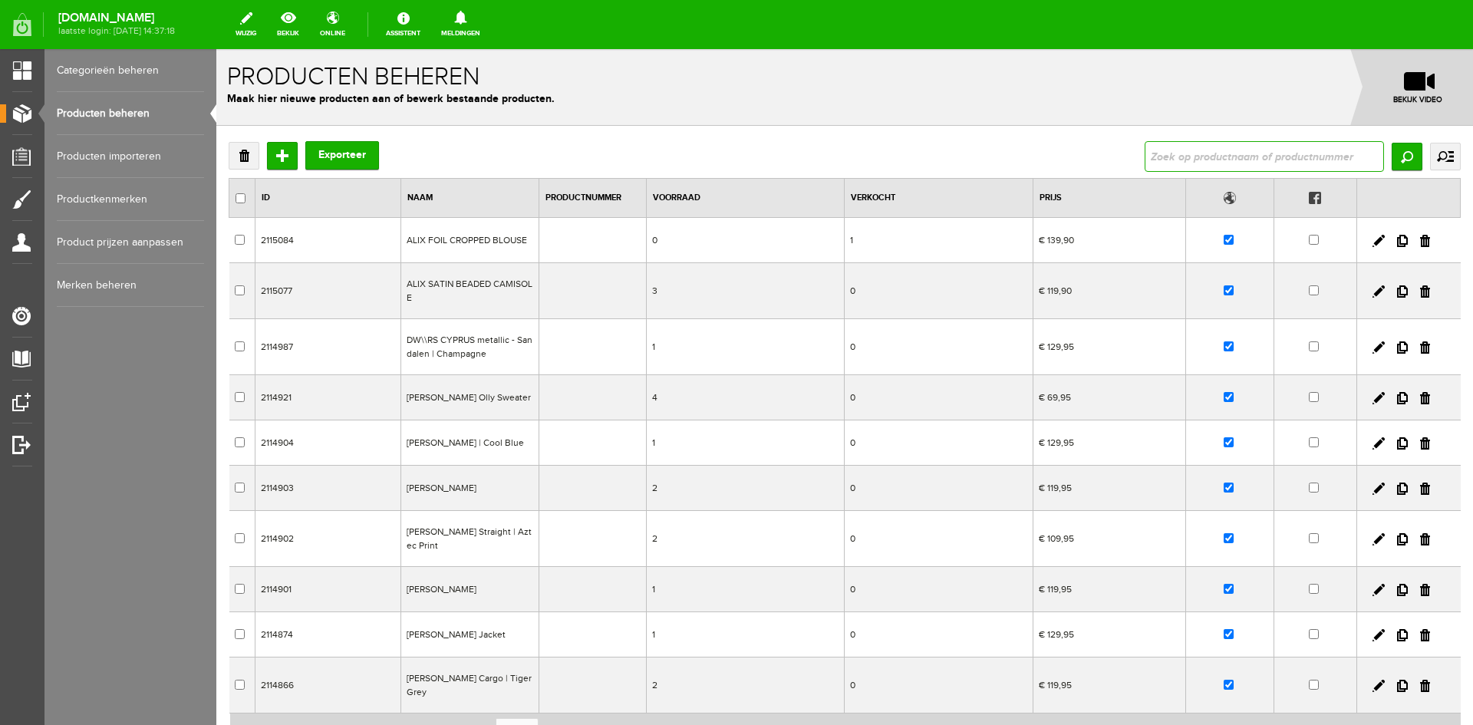
paste input "ALIX V-NECK SWEAT TOP"
type input "ALIX V-NECK SWEAT TOP"
click at [1405, 163] on input "Zoeken" at bounding box center [1407, 157] width 31 height 28
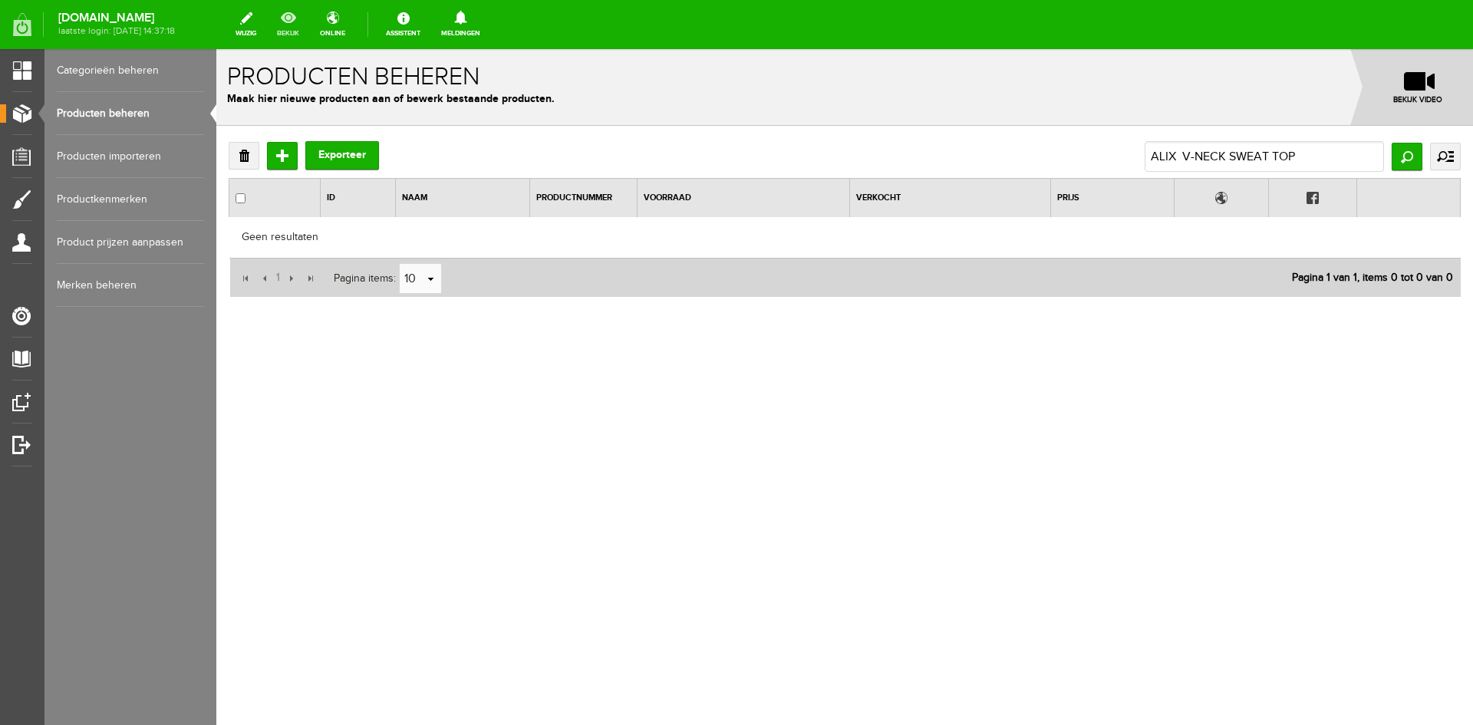
click at [308, 28] on link "bekijk" at bounding box center [288, 25] width 41 height 34
click at [1317, 160] on input "ALIX V-NECK SWEAT TOP" at bounding box center [1264, 156] width 239 height 31
drag, startPoint x: 1377, startPoint y: 149, endPoint x: 1181, endPoint y: 257, distance: 224.3
click at [1181, 257] on div "Verwijderen Toevoegen Exporteer ALIX V-NECK SWEAT TOPALIX V-NECK SWEAT TOP Zoek…" at bounding box center [845, 219] width 1232 height 157
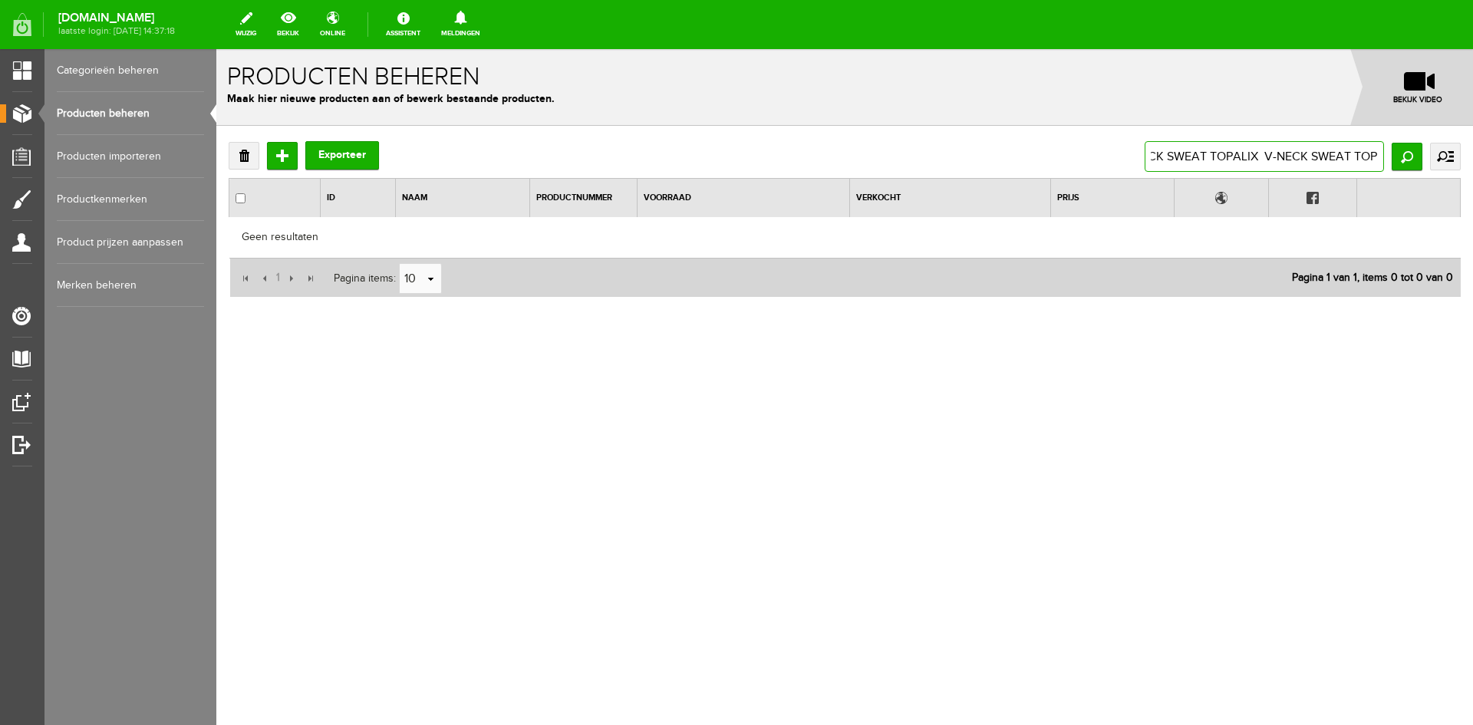
type input "ALIX V-NECK SW"
drag, startPoint x: 1248, startPoint y: 154, endPoint x: 1142, endPoint y: 171, distance: 108.0
click at [1142, 171] on div "Verwijderen Toevoegen Exporteer ALIX V-NECK SW Zoeken uitgebreid zoeken Categor…" at bounding box center [845, 156] width 1232 height 31
type input "ALIX V-NECK SWEAT TOP"
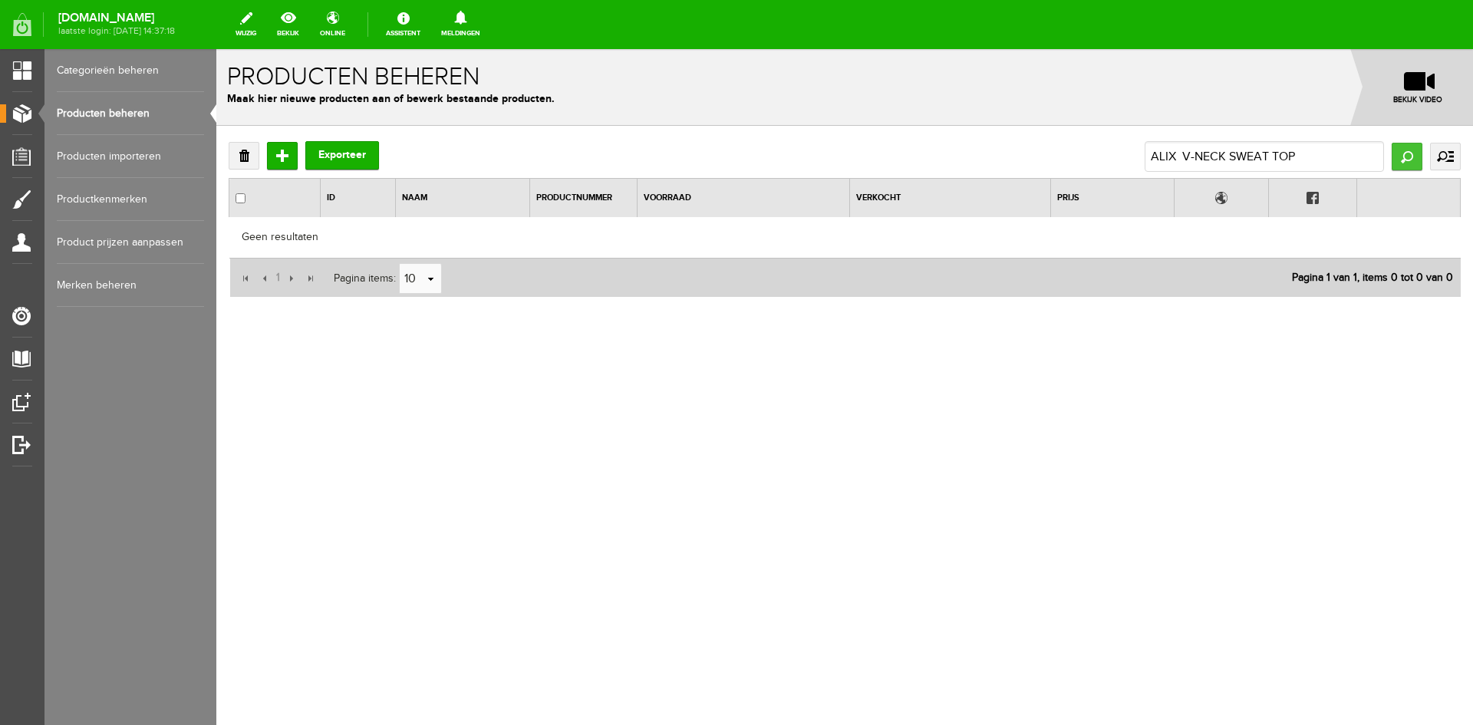
click at [1404, 160] on input "Zoeken" at bounding box center [1407, 157] width 31 height 28
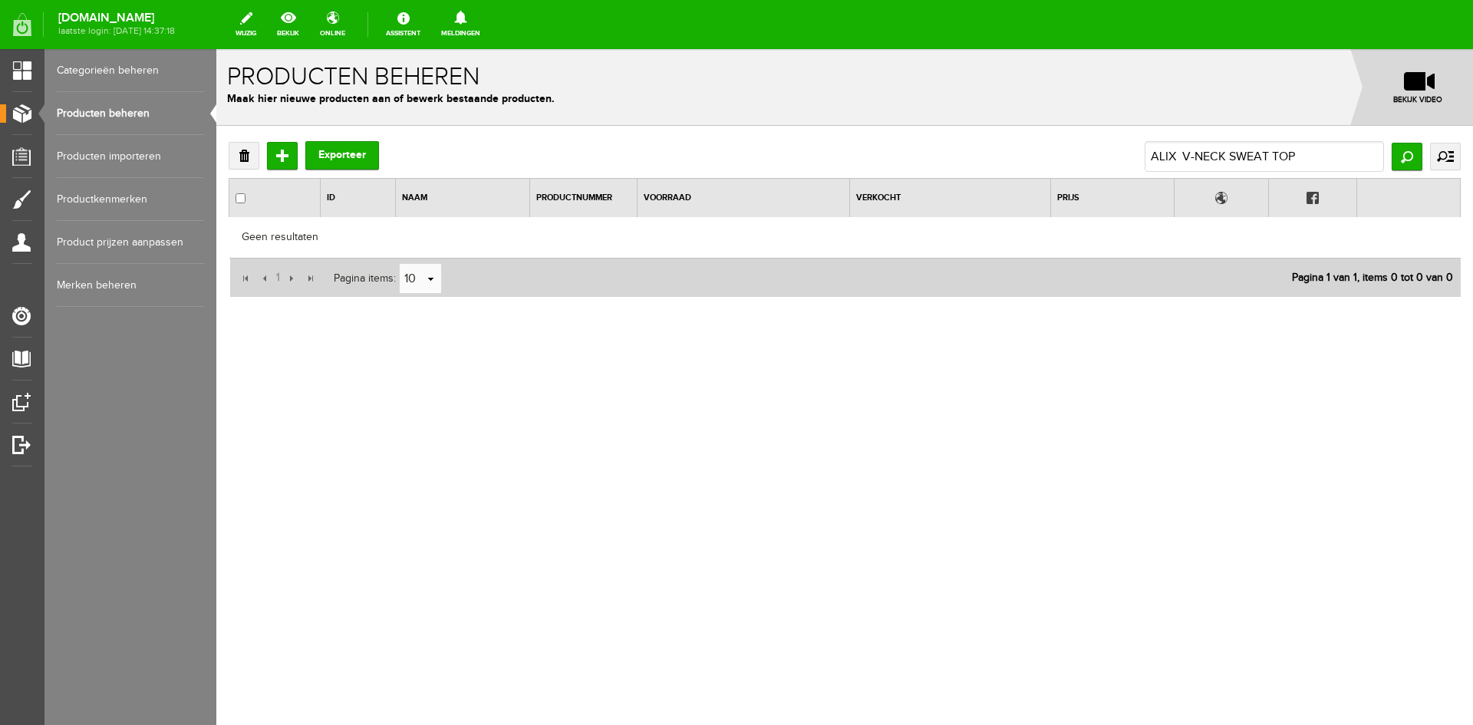
click at [1404, 160] on input "Zoeken" at bounding box center [1407, 157] width 31 height 28
click at [87, 114] on link "Producten beheren" at bounding box center [130, 113] width 147 height 43
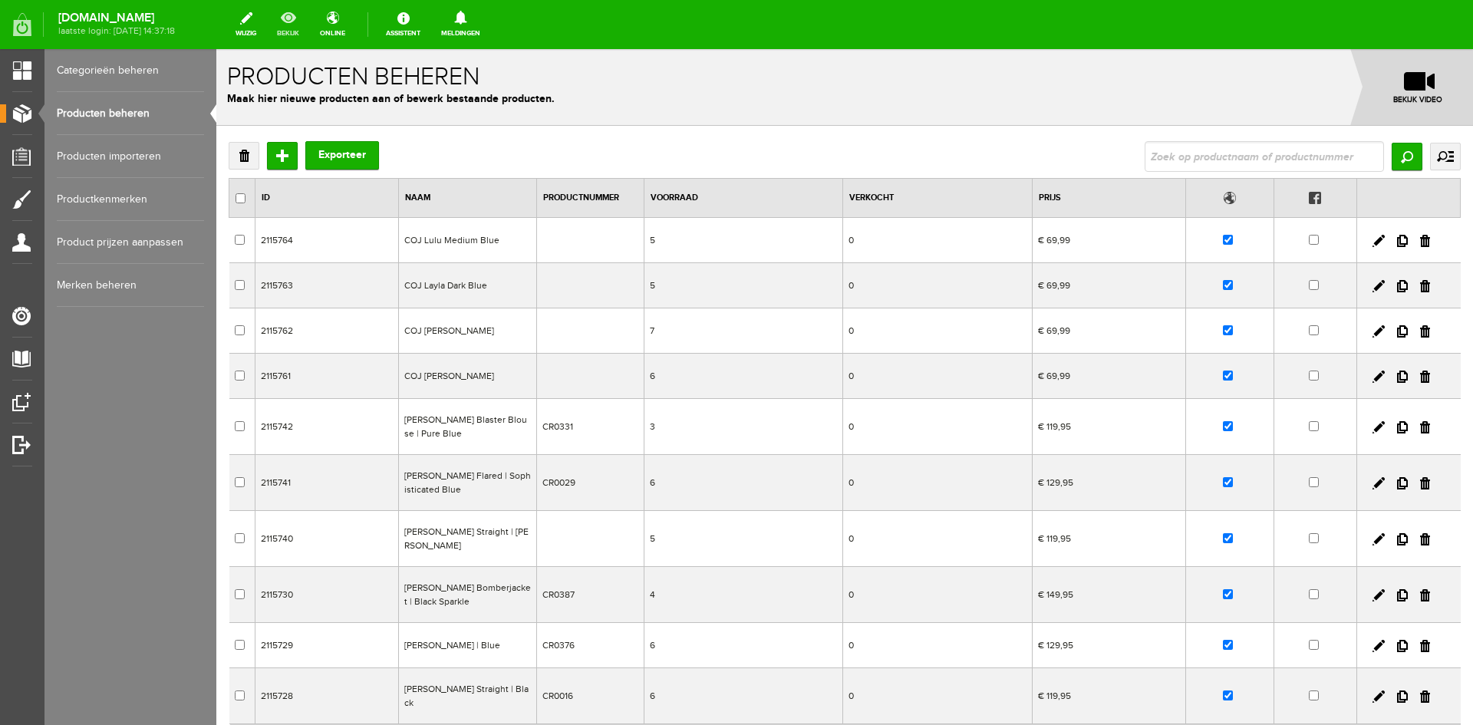
click at [308, 31] on link "bekijk" at bounding box center [288, 25] width 41 height 34
click at [1162, 160] on input "text" at bounding box center [1264, 156] width 239 height 31
type input "alix"
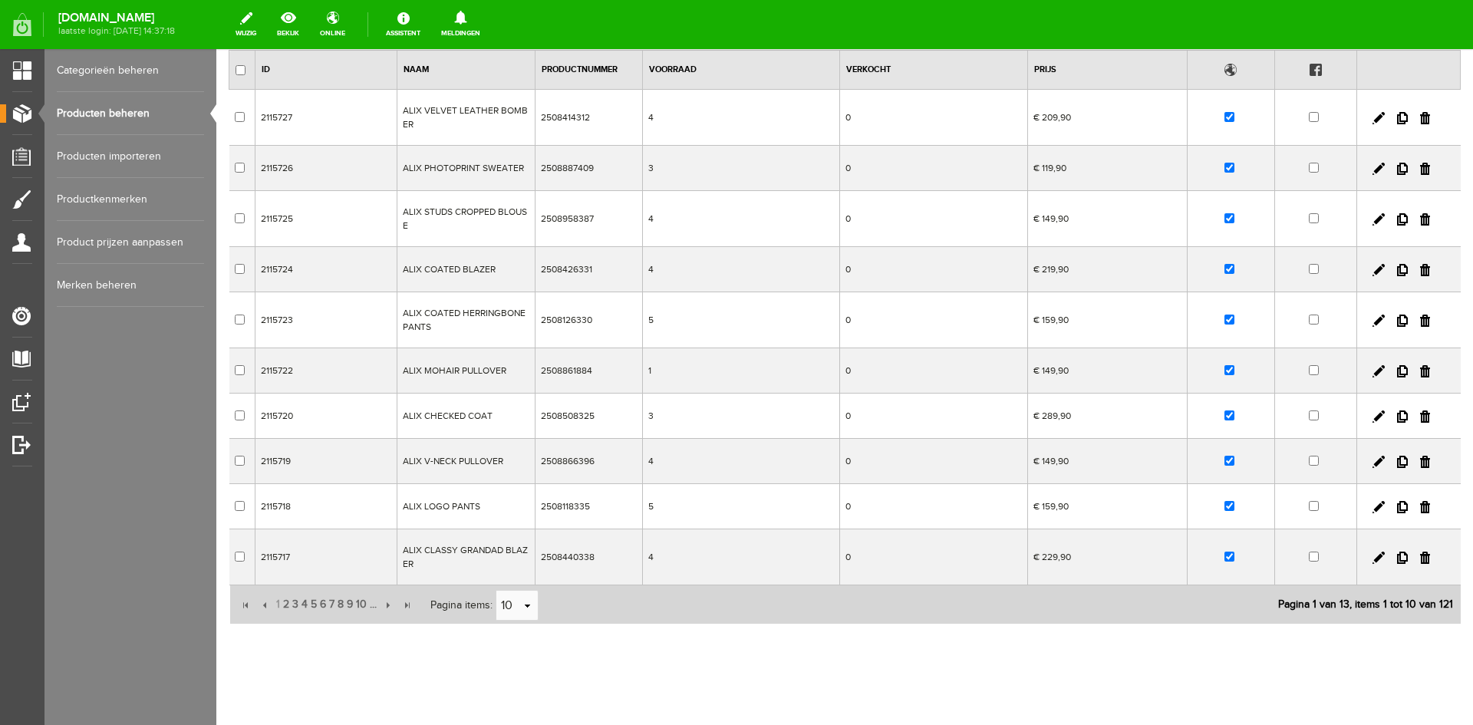
scroll to position [143, 0]
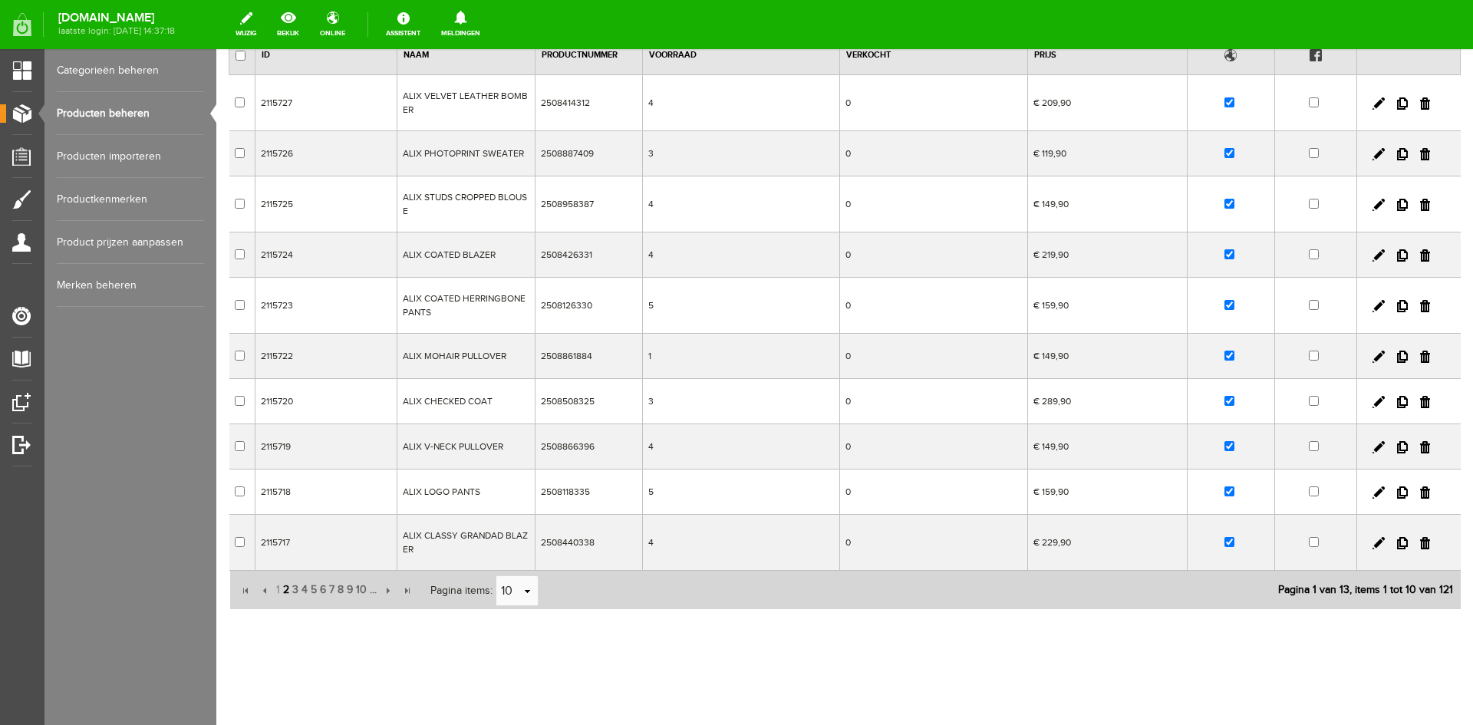
click at [289, 587] on span "2" at bounding box center [286, 590] width 9 height 31
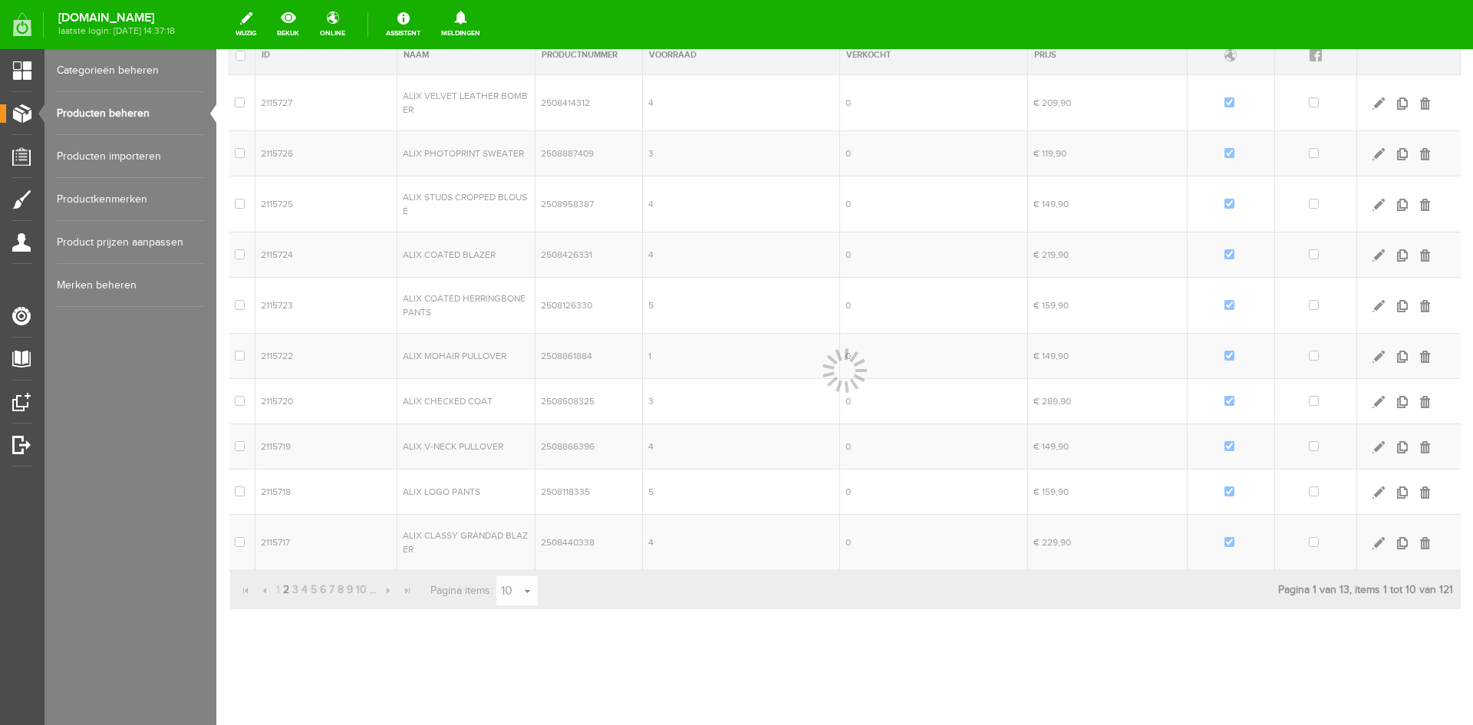
scroll to position [121, 0]
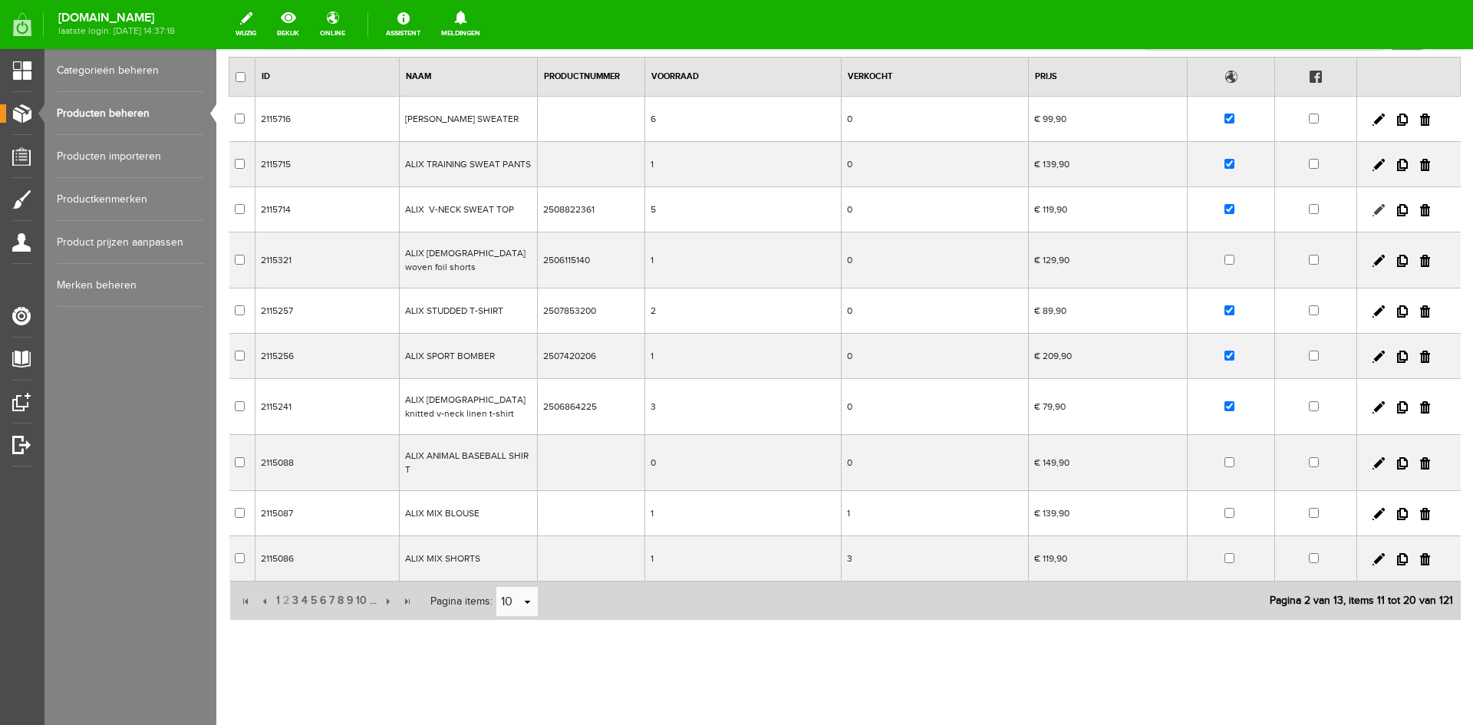
click at [1377, 209] on link at bounding box center [1379, 210] width 12 height 12
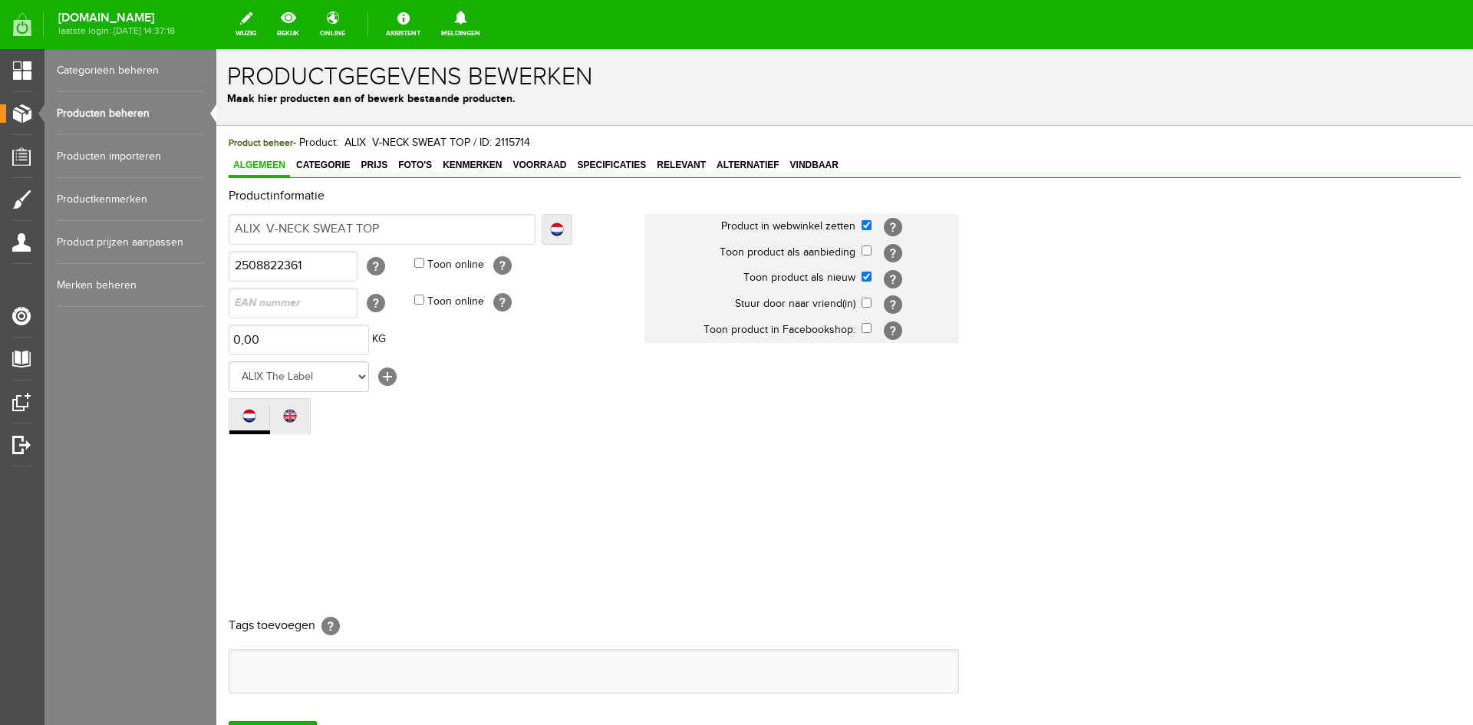
scroll to position [0, 0]
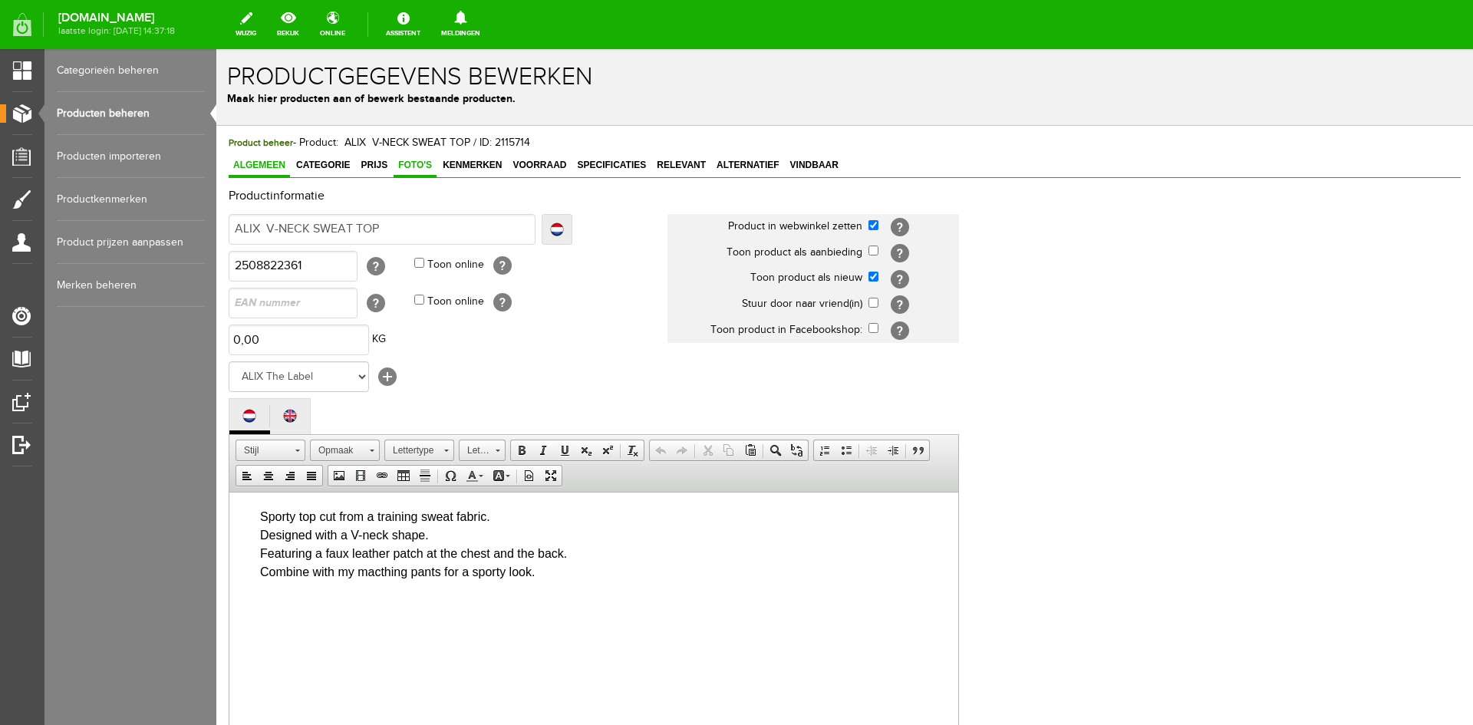
click at [415, 169] on span "Foto's" at bounding box center [415, 165] width 43 height 11
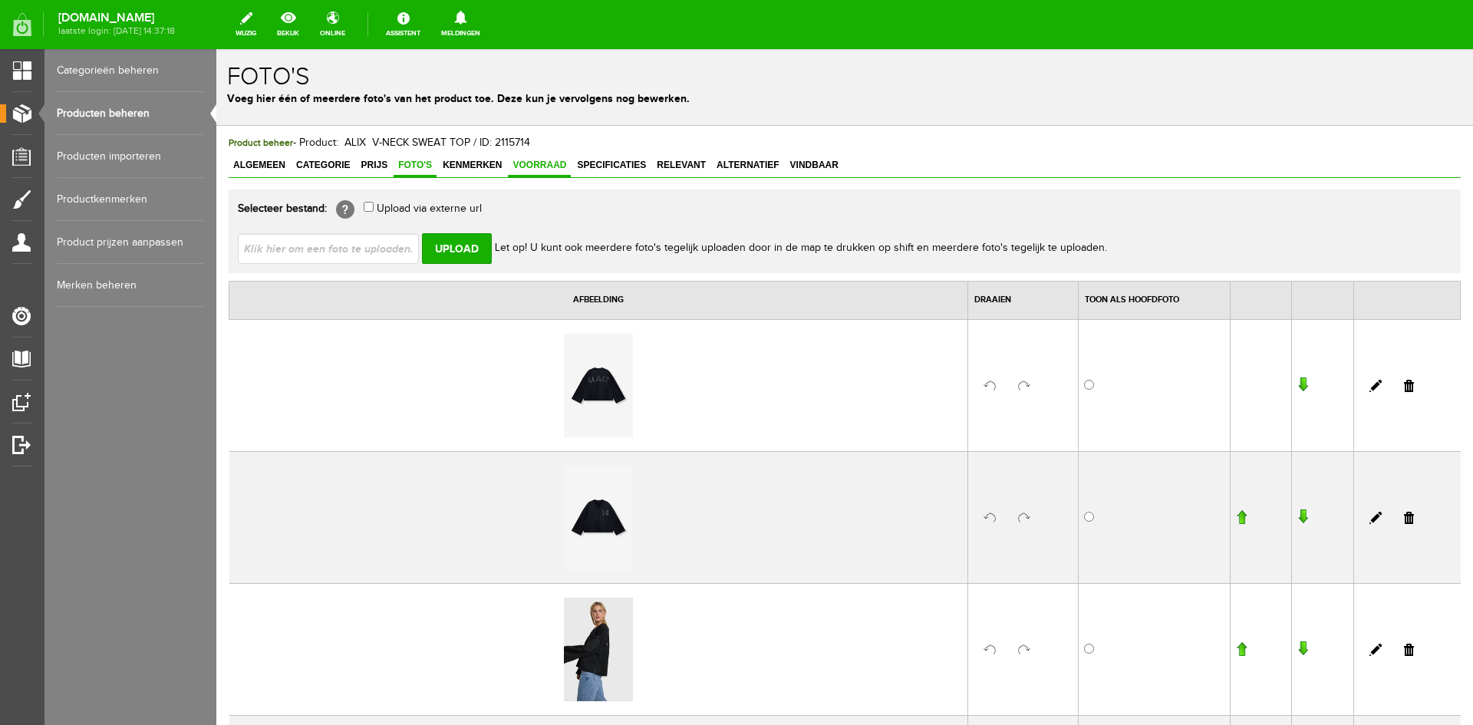
click at [545, 164] on span "Voorraad" at bounding box center [539, 165] width 63 height 11
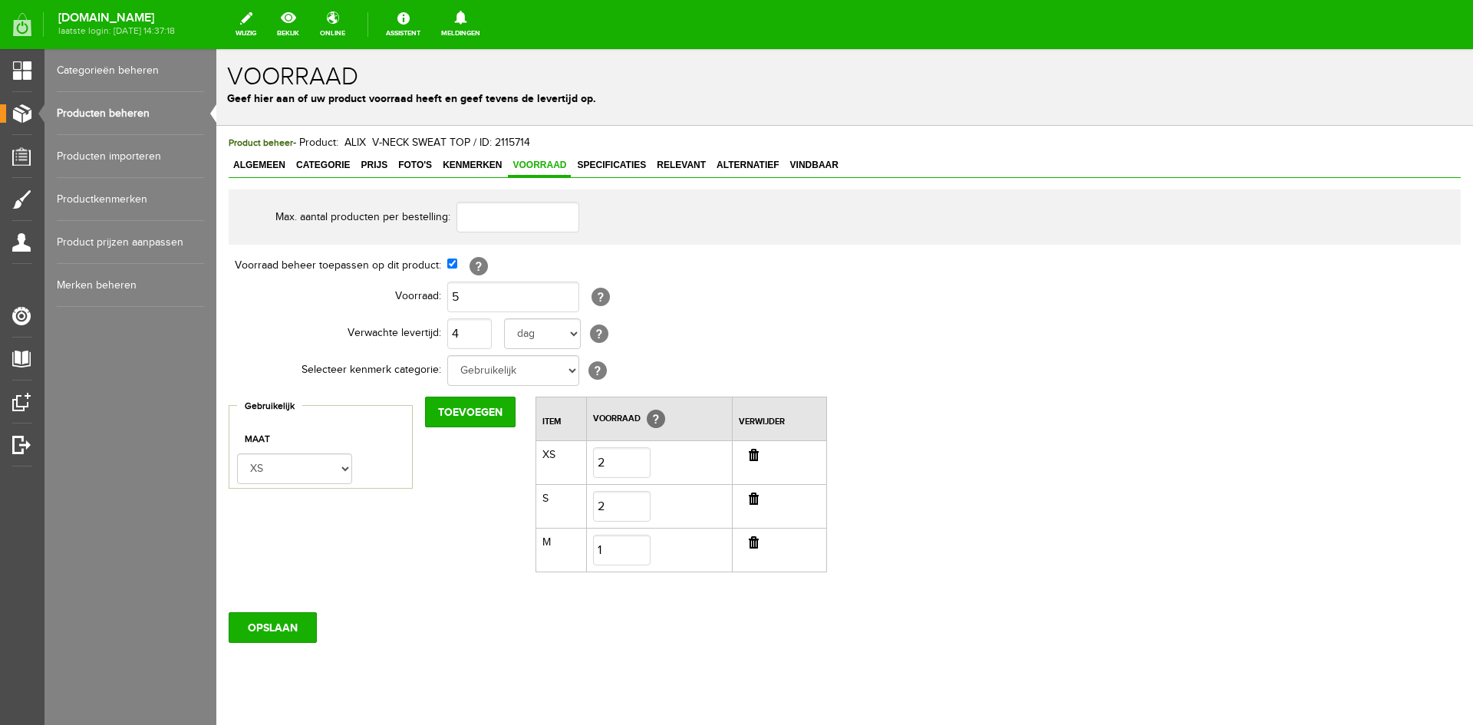
click at [115, 116] on link "Producten beheren" at bounding box center [130, 113] width 147 height 43
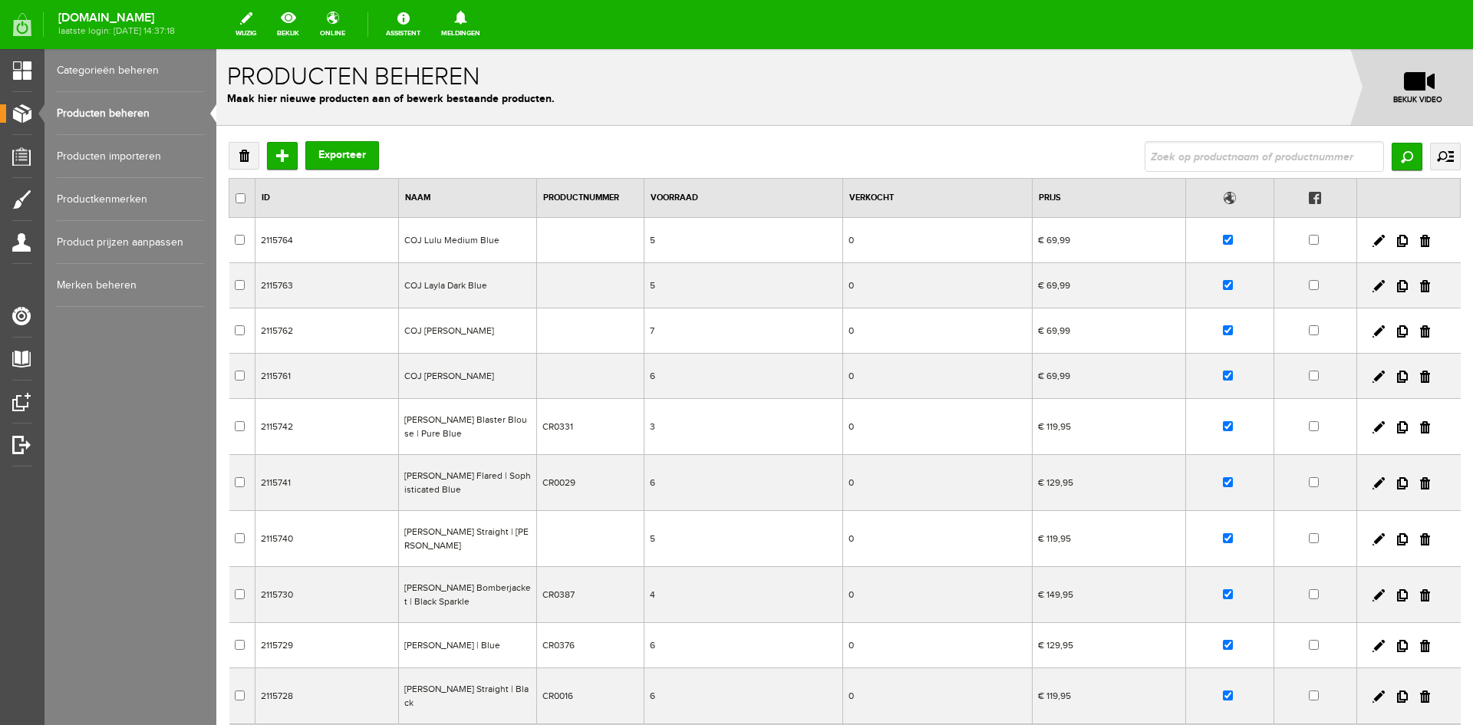
click at [115, 116] on link "Producten beheren" at bounding box center [130, 113] width 147 height 43
